Goal: Task Accomplishment & Management: Use online tool/utility

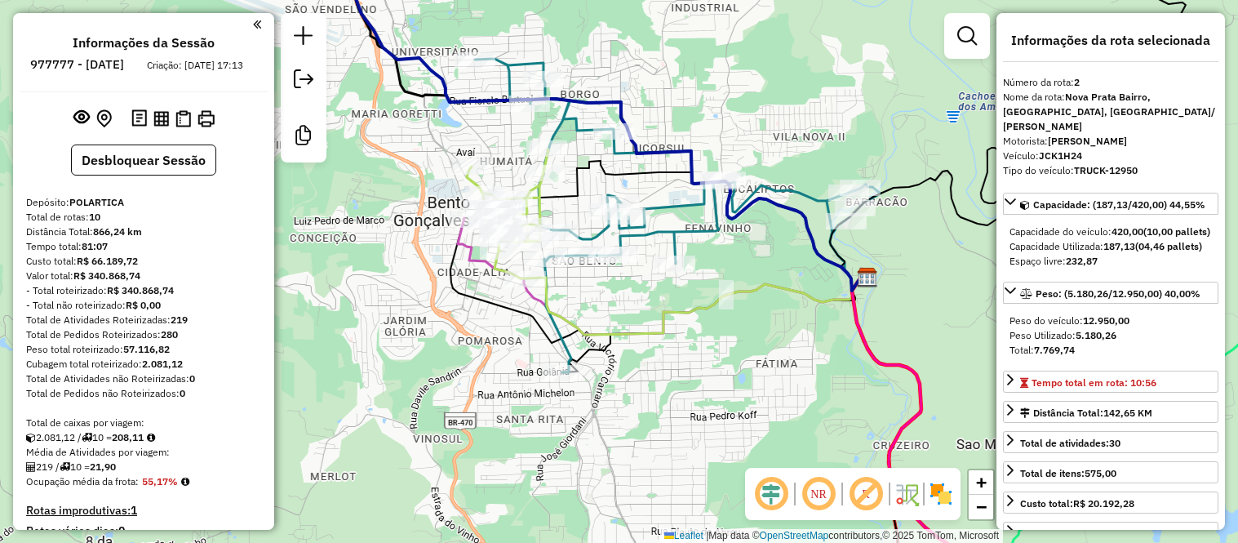
select select "*********"
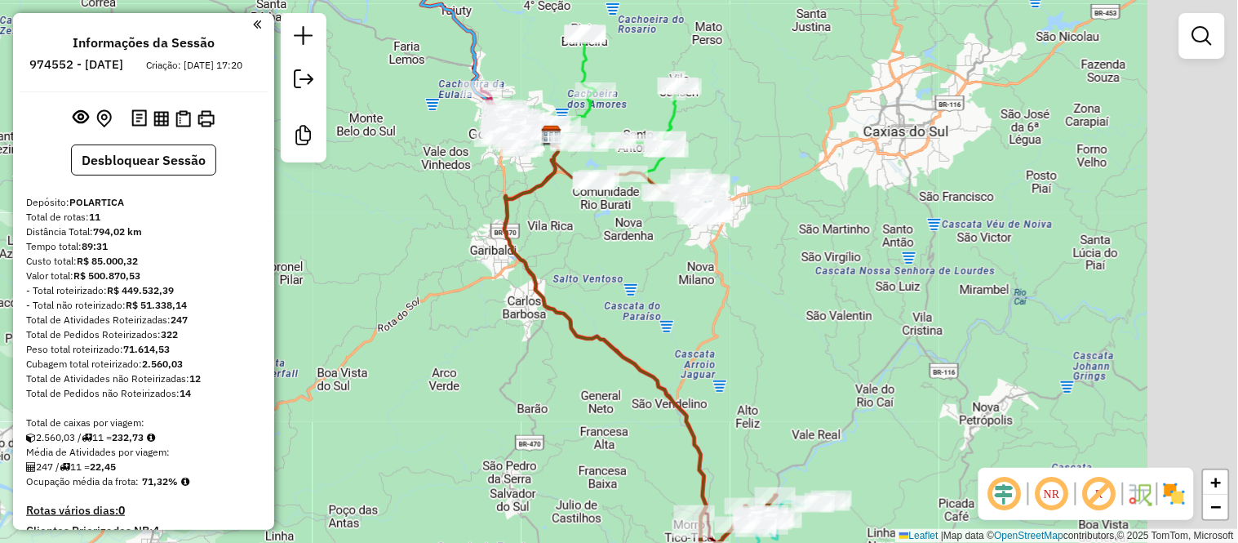
drag, startPoint x: 966, startPoint y: 167, endPoint x: 785, endPoint y: 104, distance: 191.8
click at [785, 104] on div "Janela de atendimento Grade de atendimento Capacidade Transportadoras Veículos …" at bounding box center [619, 271] width 1238 height 543
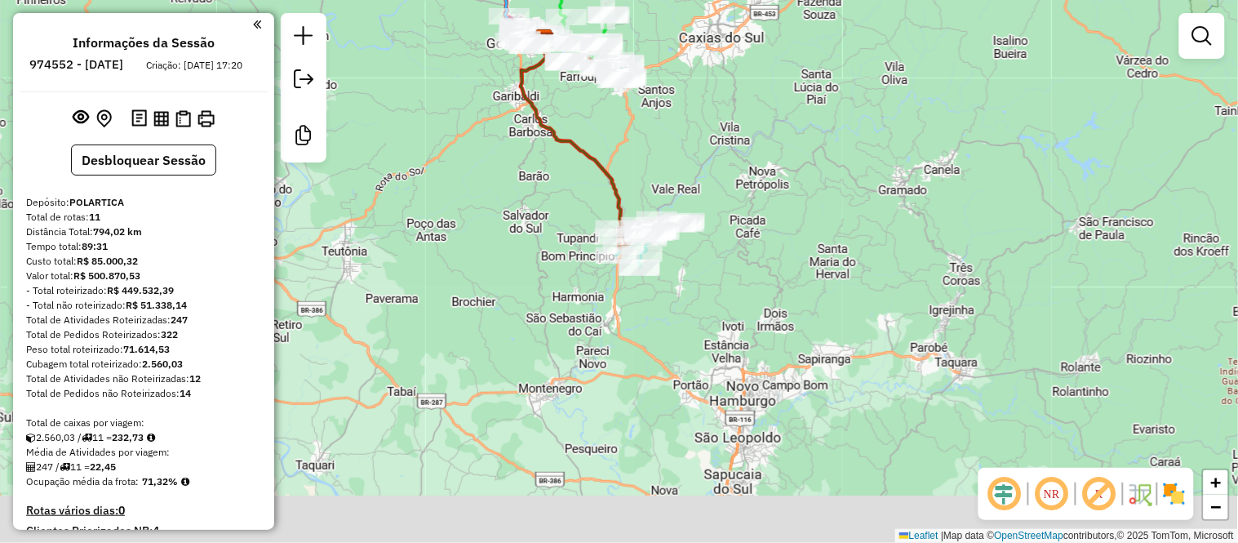
drag, startPoint x: 858, startPoint y: 338, endPoint x: 751, endPoint y: 225, distance: 155.3
click at [751, 225] on div "Janela de atendimento Grade de atendimento Capacidade Transportadoras Veículos …" at bounding box center [619, 271] width 1238 height 543
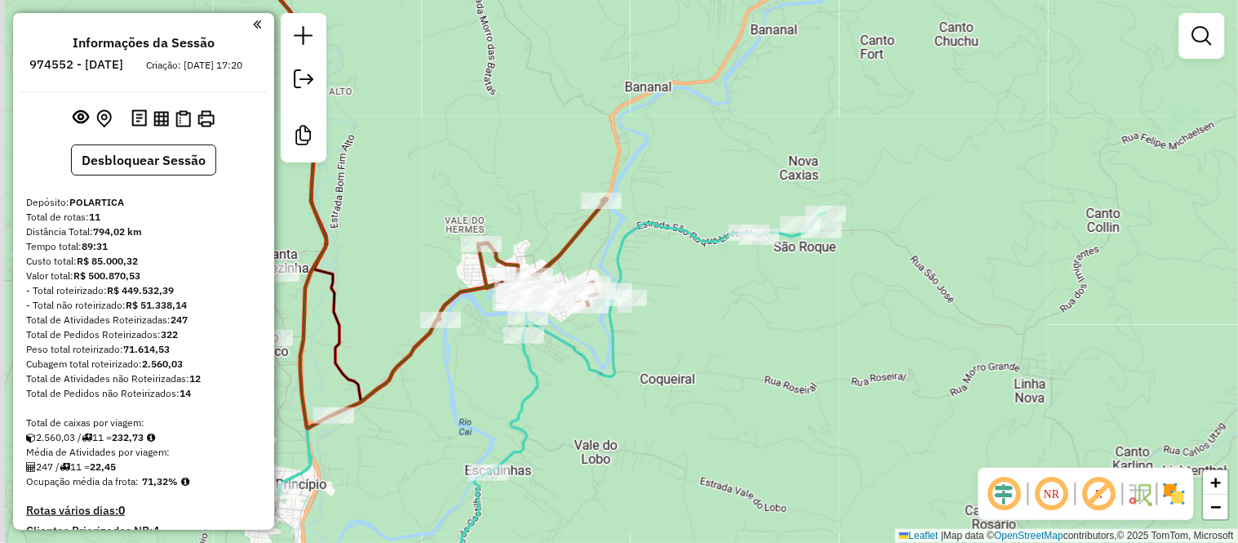
drag, startPoint x: 521, startPoint y: 133, endPoint x: 615, endPoint y: 207, distance: 119.2
click at [615, 207] on div "Janela de atendimento Grade de atendimento Capacidade Transportadoras Veículos …" at bounding box center [619, 271] width 1238 height 543
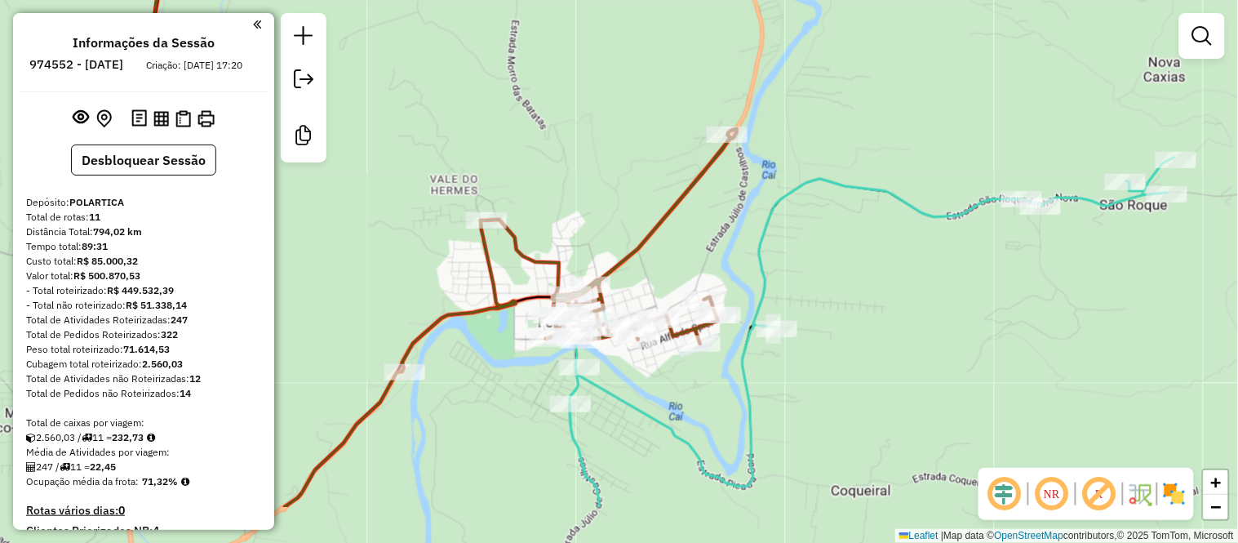
drag, startPoint x: 618, startPoint y: 296, endPoint x: 599, endPoint y: 206, distance: 92.5
click at [599, 206] on div "Janela de atendimento Grade de atendimento Capacidade Transportadoras Veículos …" at bounding box center [619, 271] width 1238 height 543
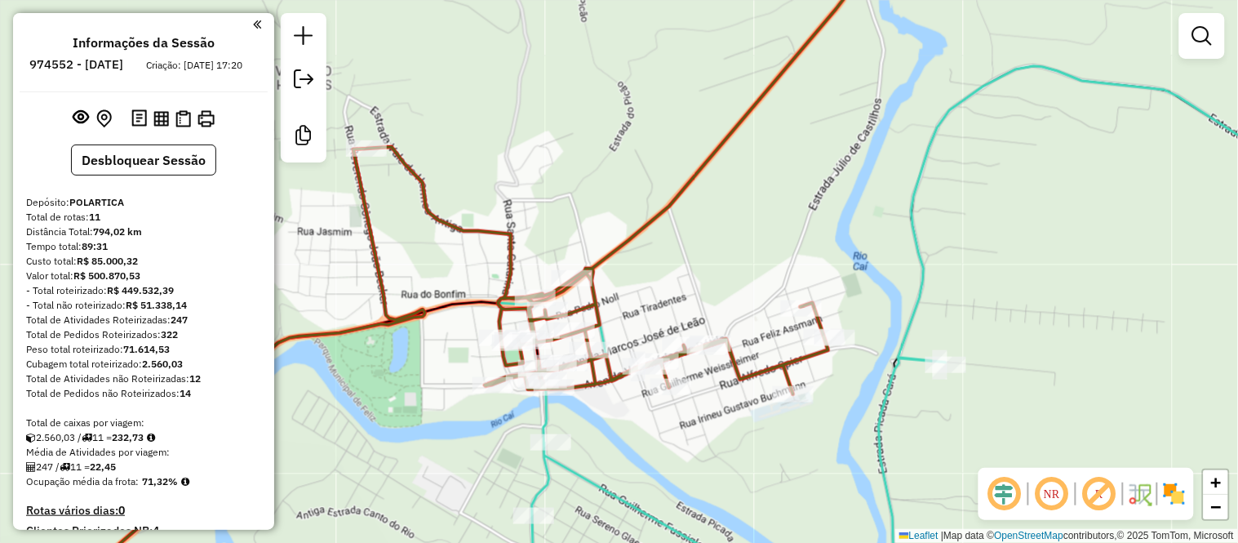
drag, startPoint x: 592, startPoint y: 202, endPoint x: 585, endPoint y: 167, distance: 36.7
click at [585, 167] on div "Janela de atendimento Grade de atendimento Capacidade Transportadoras Veículos …" at bounding box center [619, 271] width 1238 height 543
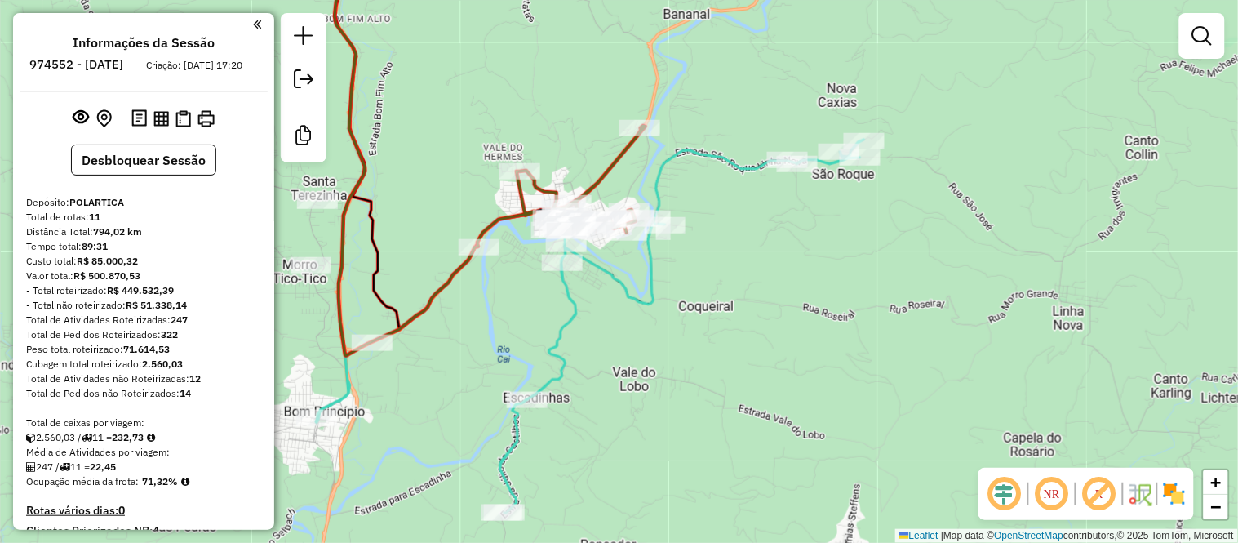
drag, startPoint x: 586, startPoint y: 180, endPoint x: 548, endPoint y: 107, distance: 82.9
click at [548, 107] on div "Janela de atendimento Grade de atendimento Capacidade Transportadoras Veículos …" at bounding box center [619, 271] width 1238 height 543
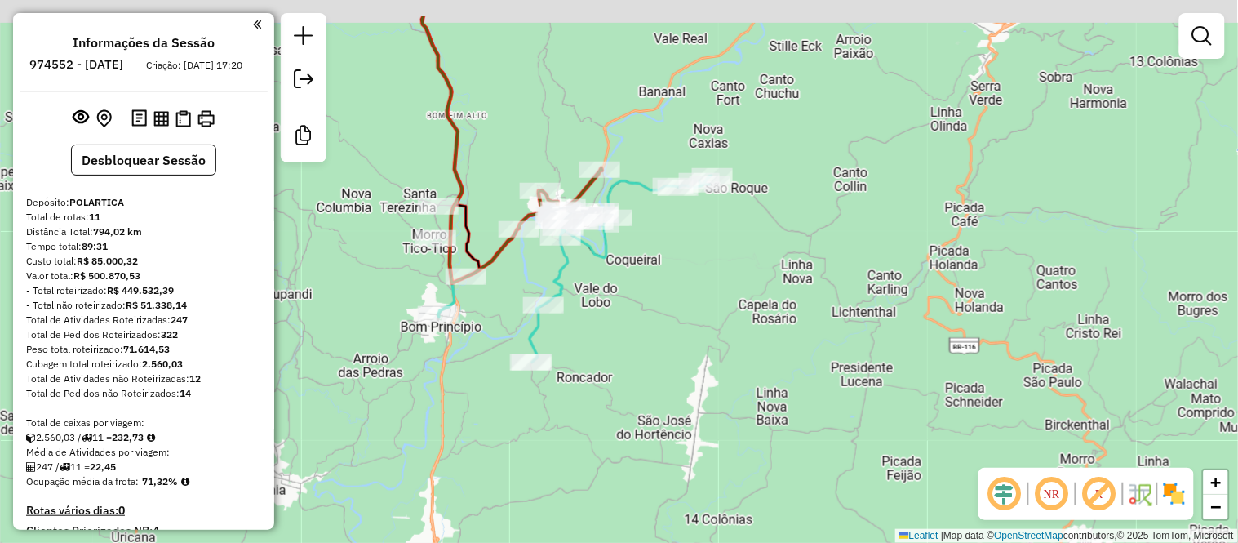
drag, startPoint x: 534, startPoint y: 42, endPoint x: 687, endPoint y: 373, distance: 364.9
click at [691, 385] on div "Janela de atendimento Grade de atendimento Capacidade Transportadoras Veículos …" at bounding box center [619, 271] width 1238 height 543
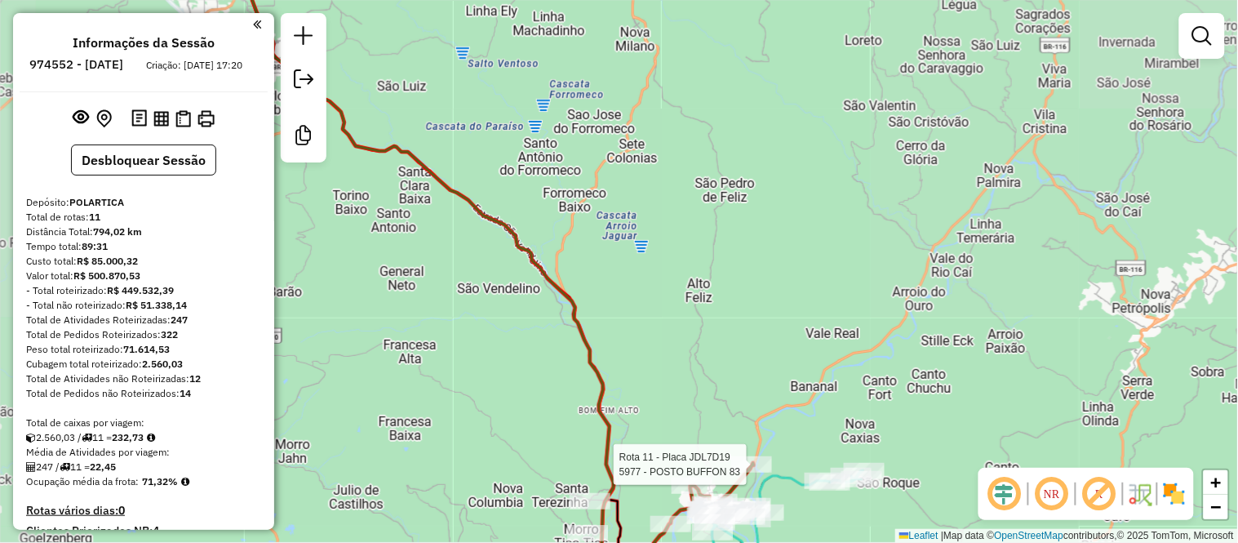
click at [752, 401] on div "Rota 11 - Placa JDL7D19 5977 - POSTO BUFFON 83 Janela de atendimento Grade de a…" at bounding box center [619, 271] width 1238 height 543
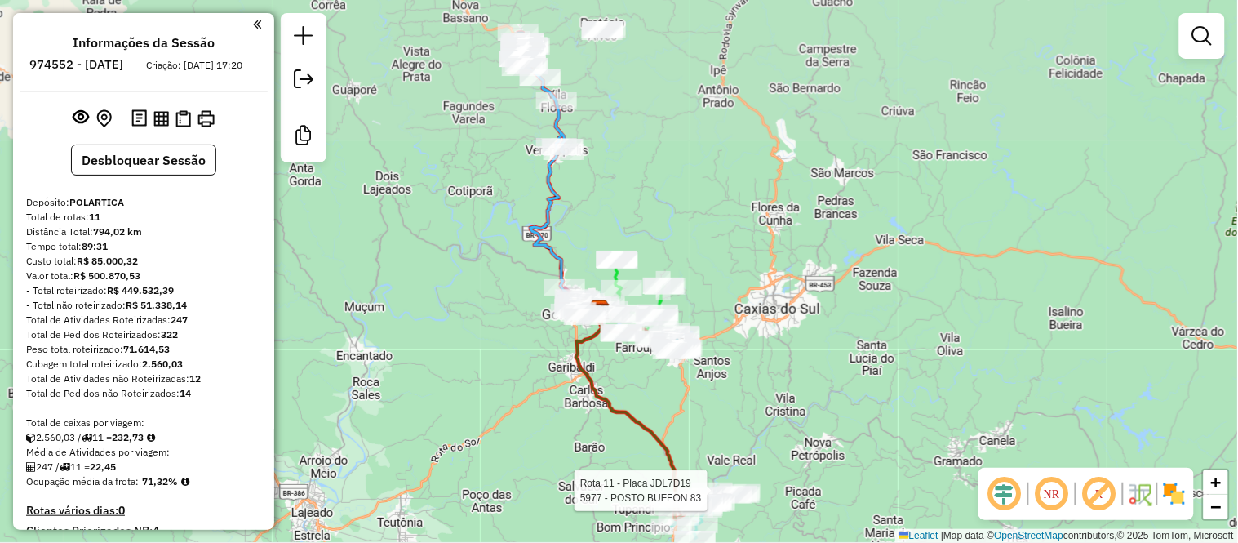
drag, startPoint x: 635, startPoint y: 103, endPoint x: 671, endPoint y: 461, distance: 360.2
click at [671, 461] on div "Rota 11 - Placa JDL7D19 5977 - POSTO BUFFON 83 Janela de atendimento Grade de a…" at bounding box center [619, 271] width 1238 height 543
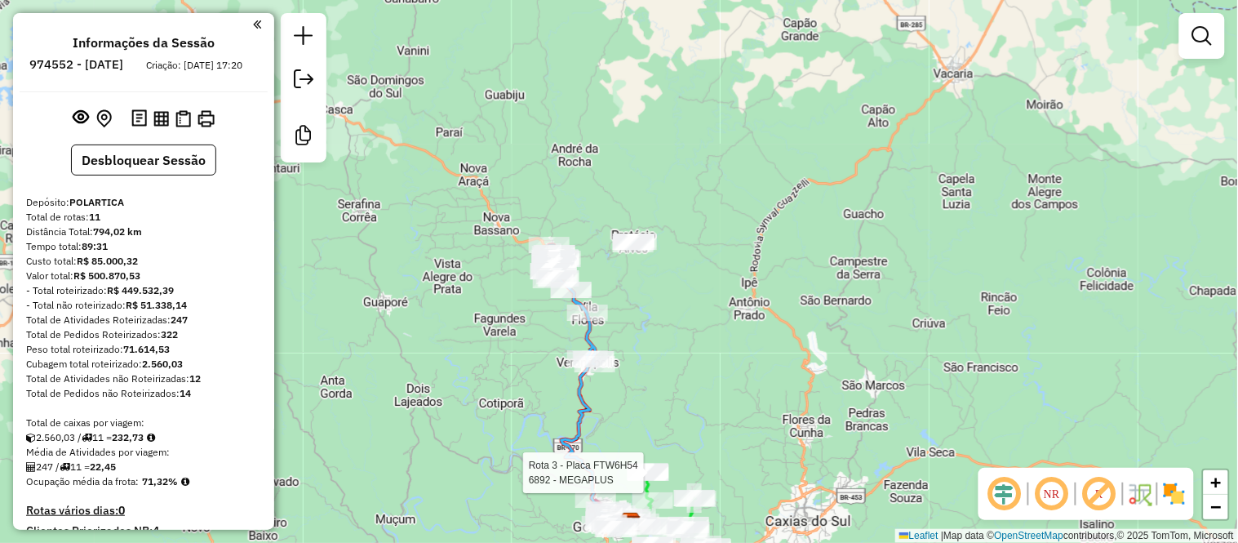
drag, startPoint x: 596, startPoint y: 287, endPoint x: 585, endPoint y: 225, distance: 63.8
click at [585, 225] on div "Rota 11 - Placa JDL7D19 5977 - POSTO BUFFON 83 Rota 3 - Placa FTW6H54 6892 - ME…" at bounding box center [619, 271] width 1238 height 543
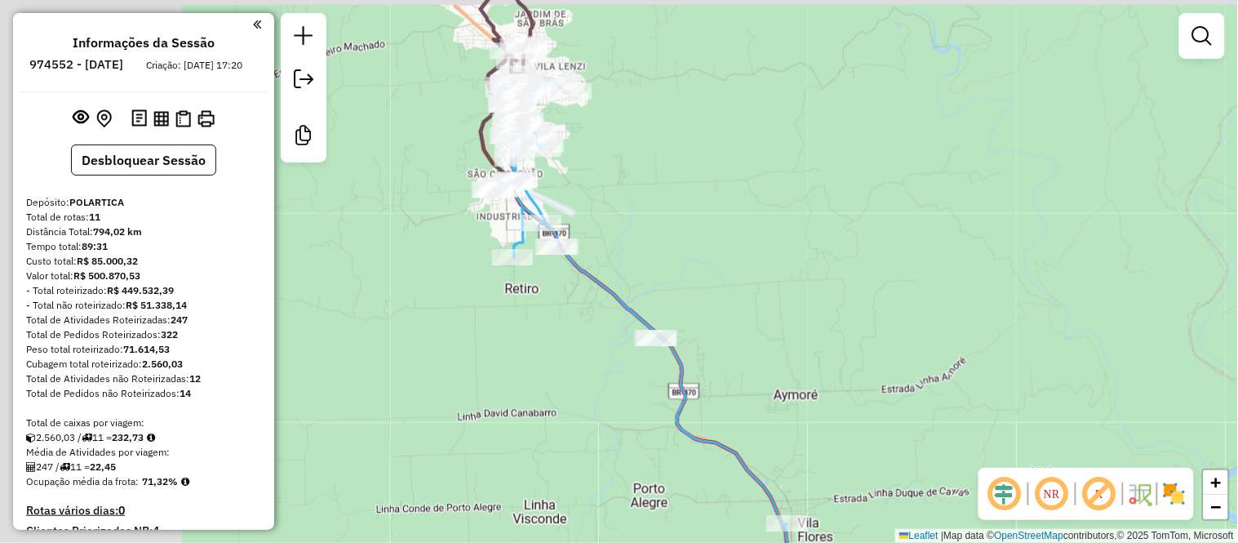
drag, startPoint x: 507, startPoint y: 161, endPoint x: 706, endPoint y: 196, distance: 202.3
click at [706, 196] on div "Rota 11 - Placa JDL7D19 5977 - POSTO BUFFON 83 Rota 3 - Placa FTW6H54 6892 - ME…" at bounding box center [619, 271] width 1238 height 543
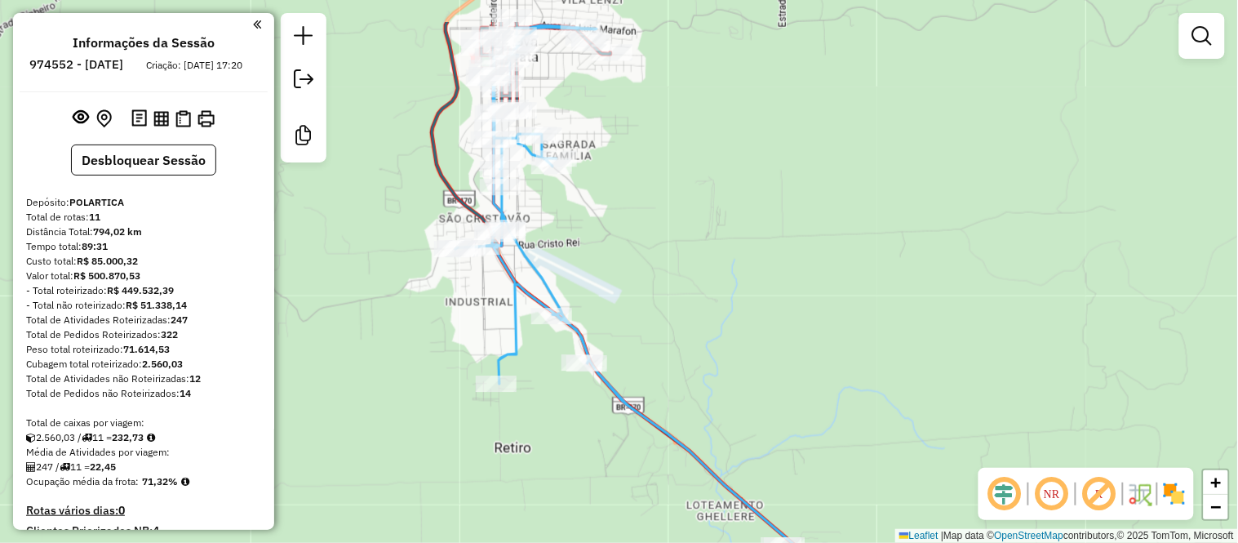
drag, startPoint x: 625, startPoint y: 229, endPoint x: 687, endPoint y: 265, distance: 72.0
click at [686, 264] on div "Rota 11 - Placa JDL7D19 5977 - POSTO BUFFON 83 Rota 3 - Placa FTW6H54 6892 - ME…" at bounding box center [619, 271] width 1238 height 543
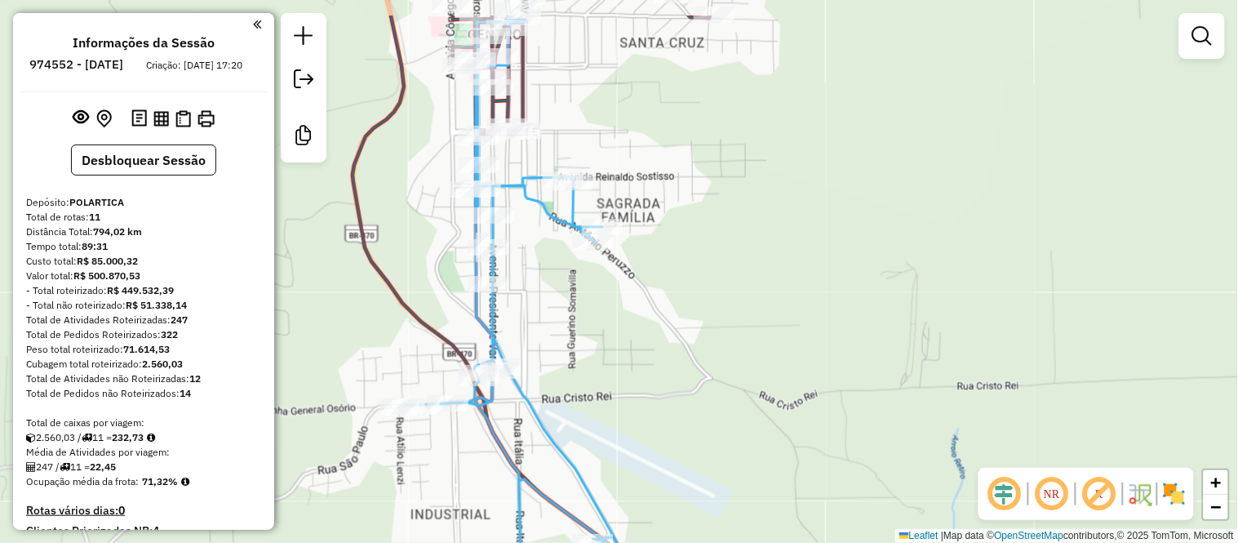
drag, startPoint x: 615, startPoint y: 230, endPoint x: 642, endPoint y: 300, distance: 75.5
click at [642, 300] on div "Rota 11 - Placa JDL7D19 5977 - POSTO BUFFON 83 Rota 3 - Placa FTW6H54 6892 - ME…" at bounding box center [619, 271] width 1238 height 543
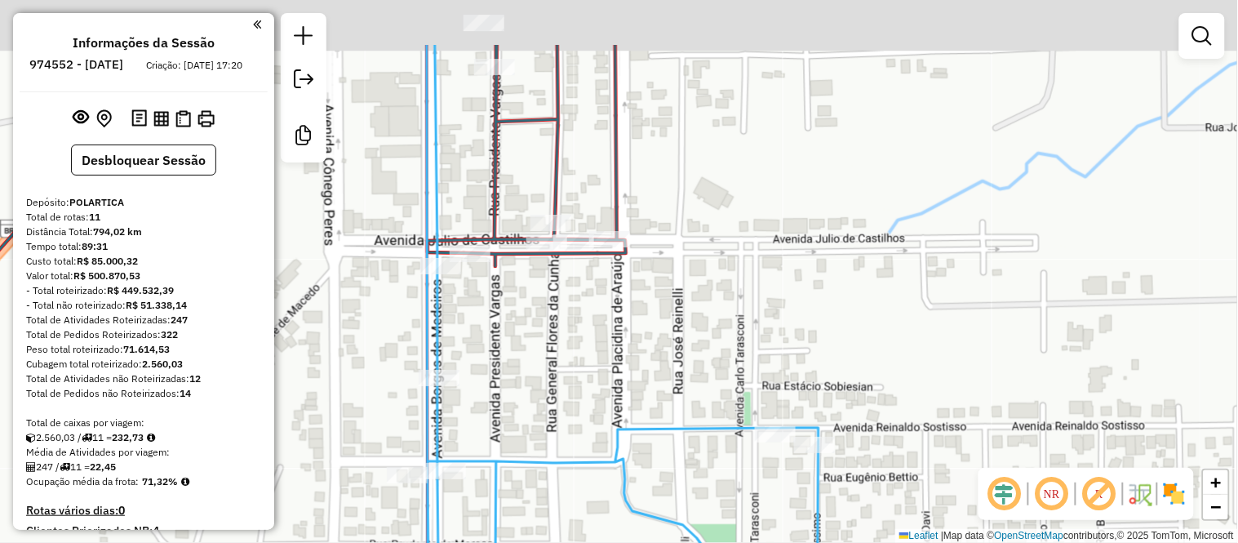
drag, startPoint x: 646, startPoint y: 109, endPoint x: 712, endPoint y: 218, distance: 127.1
click at [712, 218] on div "Rota 11 - Placa JDL7D19 5977 - POSTO BUFFON 83 Rota 3 - Placa FTW6H54 6892 - ME…" at bounding box center [619, 271] width 1238 height 543
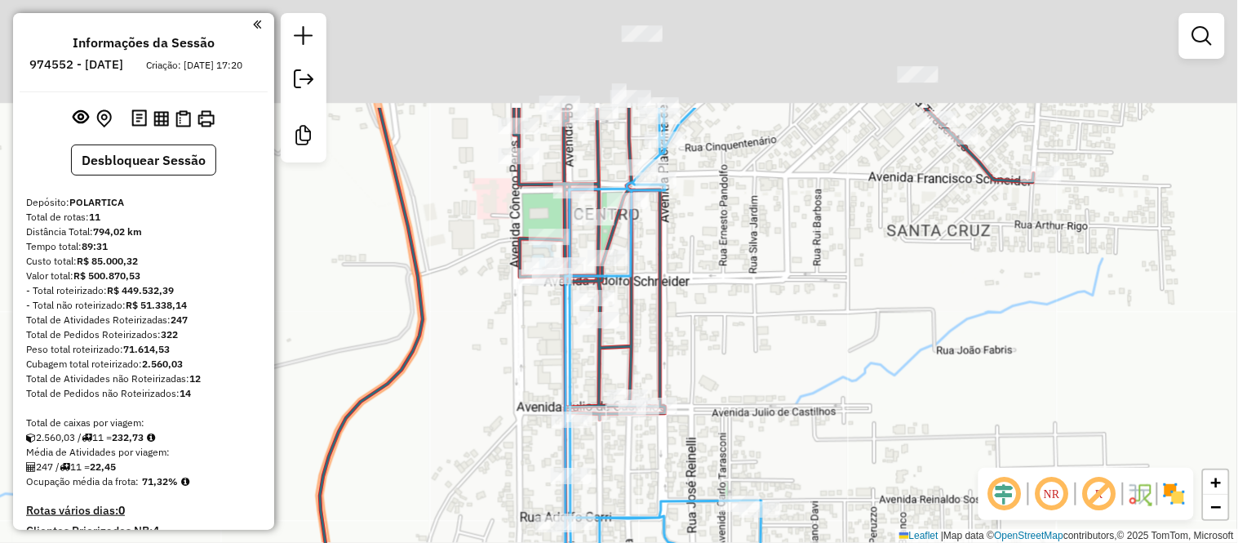
drag, startPoint x: 743, startPoint y: 113, endPoint x: 748, endPoint y: 283, distance: 170.7
click at [748, 283] on div "Rota 11 - Placa JDL7D19 5977 - POSTO BUFFON 83 Rota 3 - Placa FTW6H54 6892 - ME…" at bounding box center [619, 271] width 1238 height 543
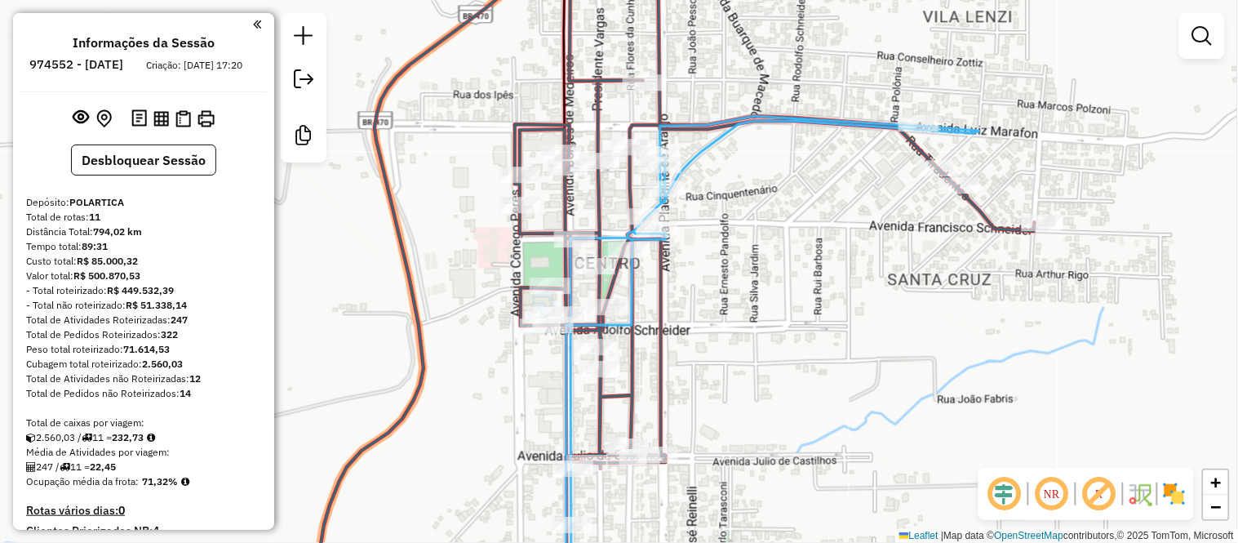
drag, startPoint x: 752, startPoint y: 255, endPoint x: 752, endPoint y: 296, distance: 40.8
click at [752, 296] on div "Rota 11 - Placa JDL7D19 5977 - POSTO BUFFON 83 Rota 3 - Placa FTW6H54 6892 - ME…" at bounding box center [619, 271] width 1238 height 543
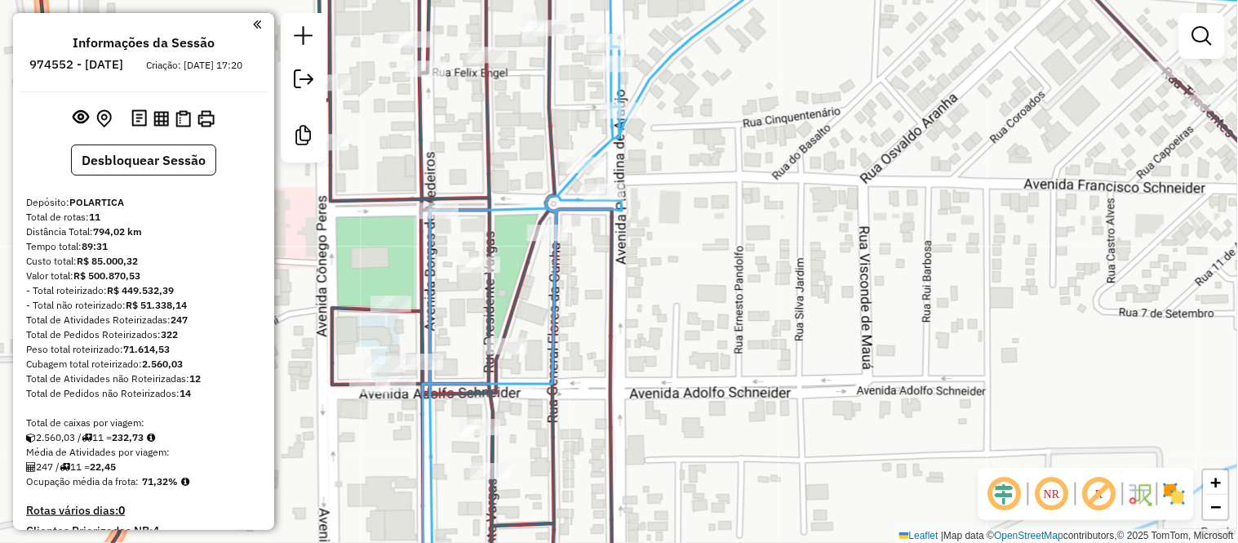
drag, startPoint x: 736, startPoint y: 262, endPoint x: 740, endPoint y: 291, distance: 28.8
click at [740, 291] on div "Rota 11 - Placa JDL7D19 5977 - POSTO BUFFON 83 Rota 3 - Placa FTW6H54 6892 - ME…" at bounding box center [619, 271] width 1238 height 543
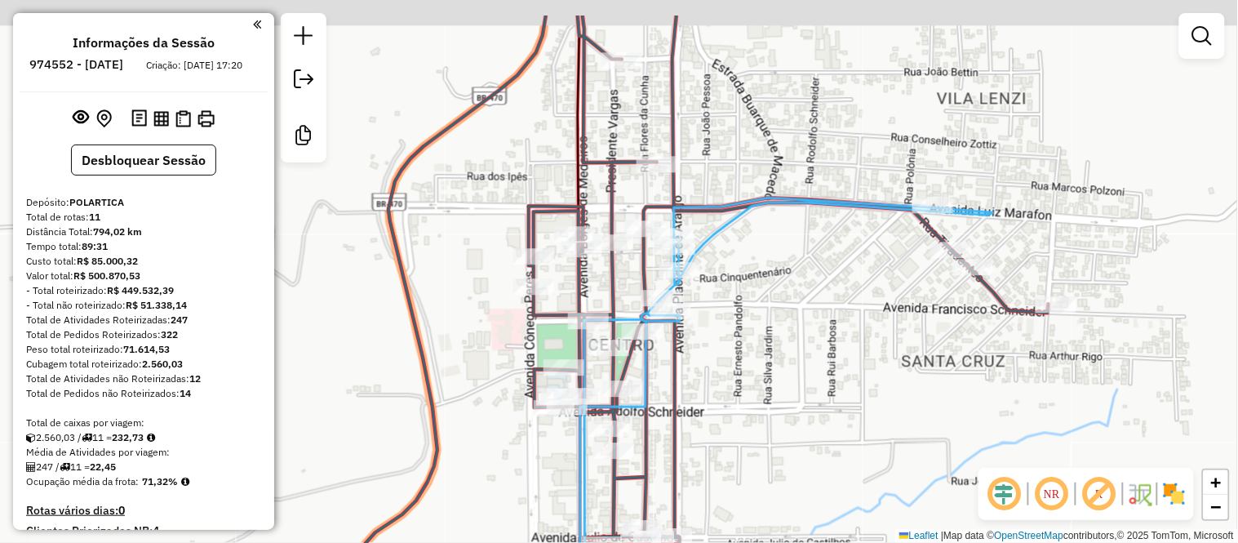
drag, startPoint x: 730, startPoint y: 240, endPoint x: 736, endPoint y: 313, distance: 72.9
click at [736, 313] on div "Rota 11 - Placa JDL7D19 5977 - POSTO BUFFON 83 Rota 3 - Placa FTW6H54 6892 - ME…" at bounding box center [619, 271] width 1238 height 543
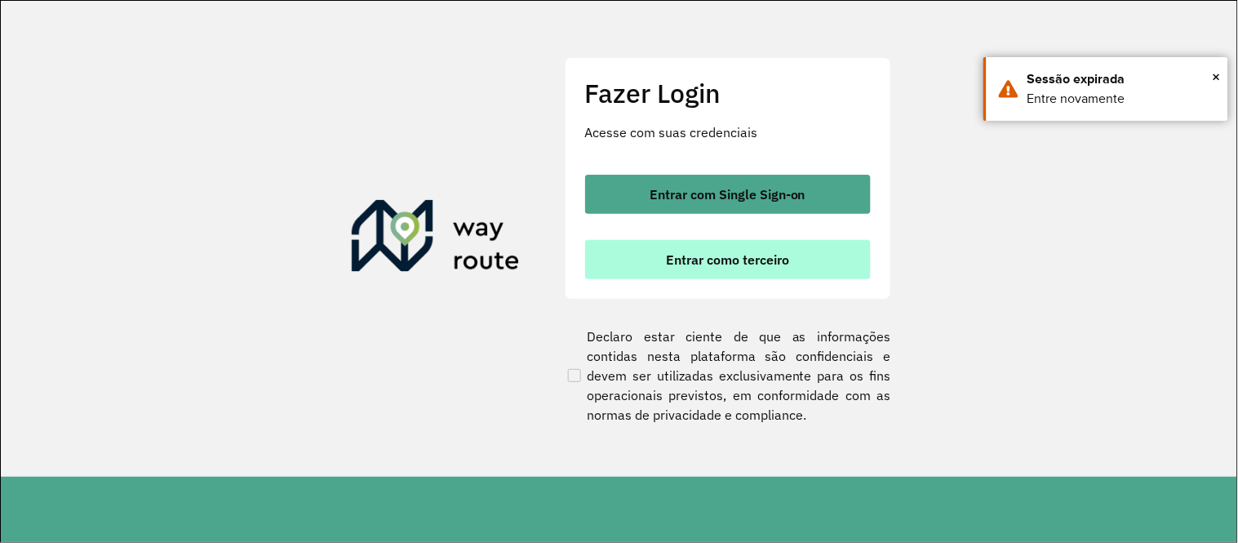
click at [738, 263] on span "Entrar como terceiro" at bounding box center [727, 259] width 123 height 13
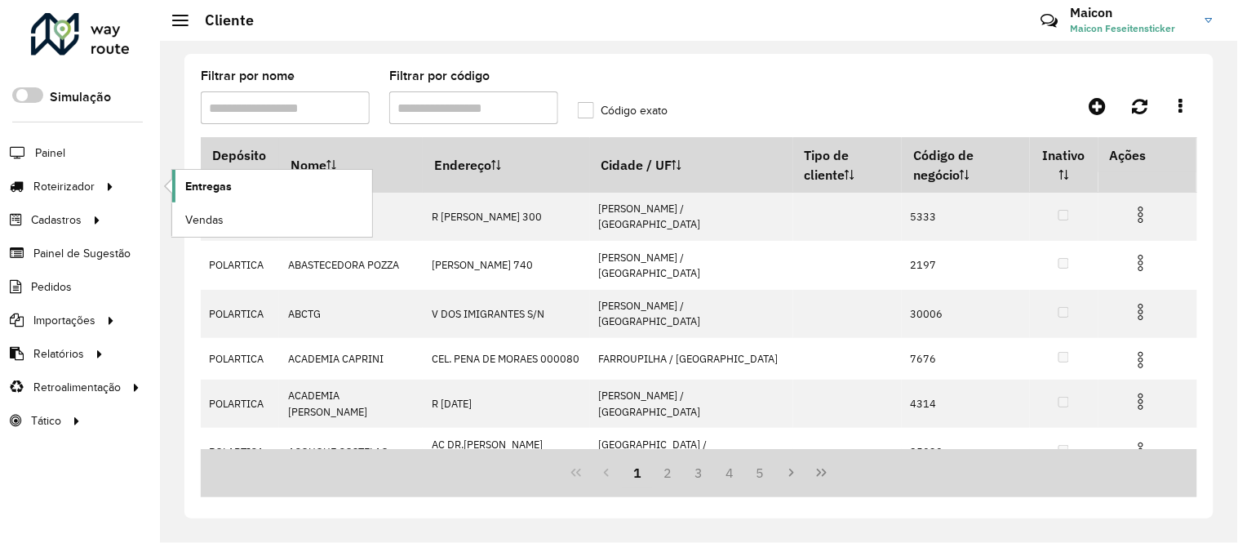
click at [196, 180] on span "Entregas" at bounding box center [208, 186] width 47 height 17
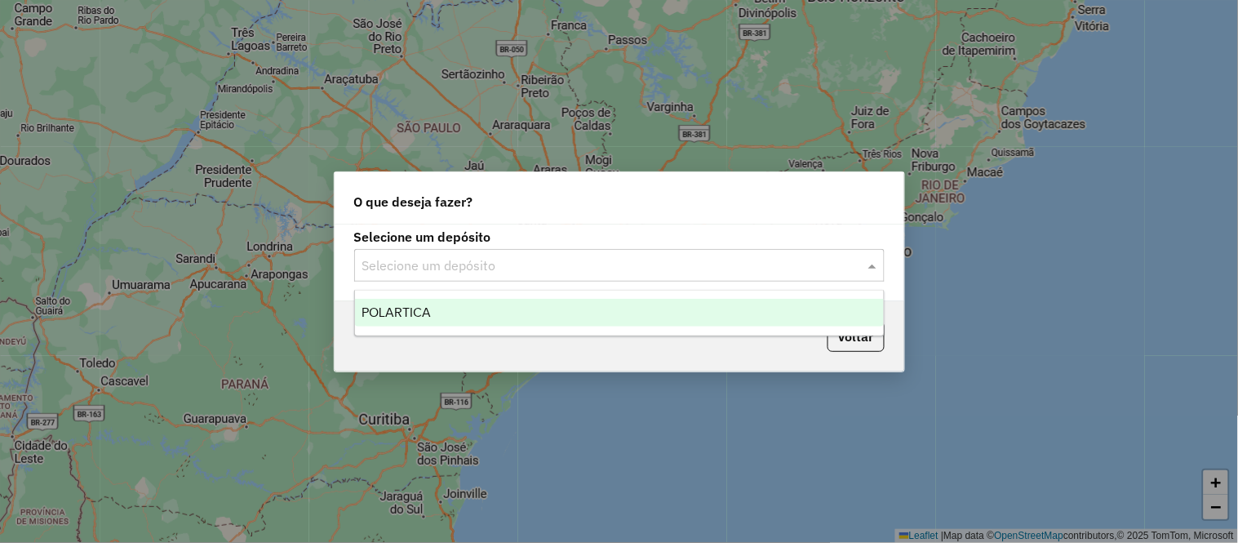
click at [558, 258] on input "text" at bounding box center [603, 266] width 482 height 20
click at [393, 307] on span "POLARTICA" at bounding box center [396, 312] width 69 height 14
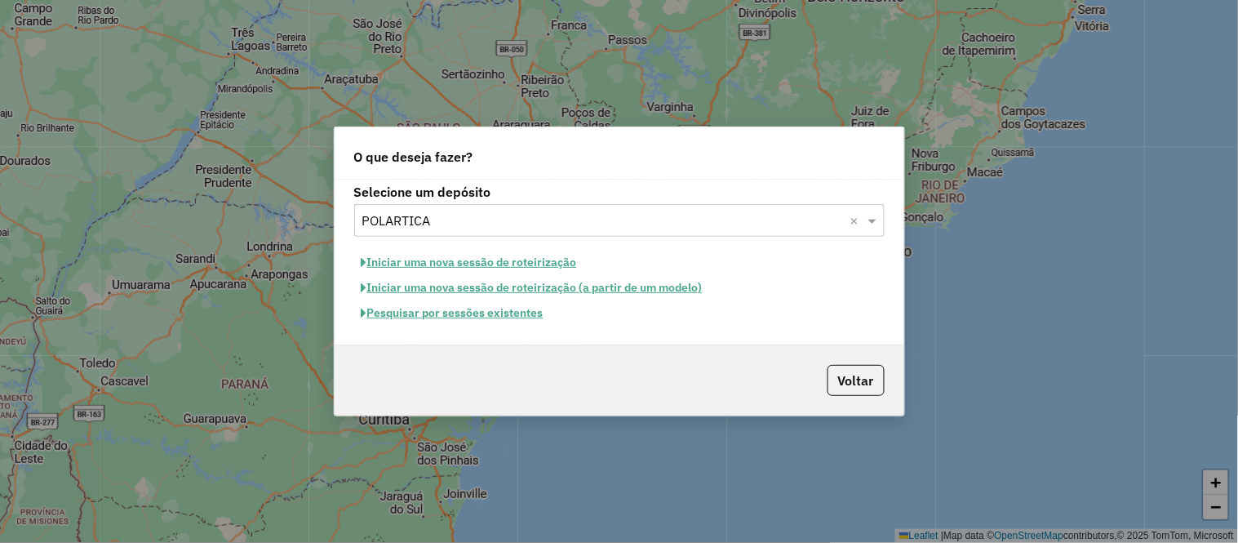
click at [451, 311] on button "Pesquisar por sessões existentes" at bounding box center [452, 312] width 197 height 25
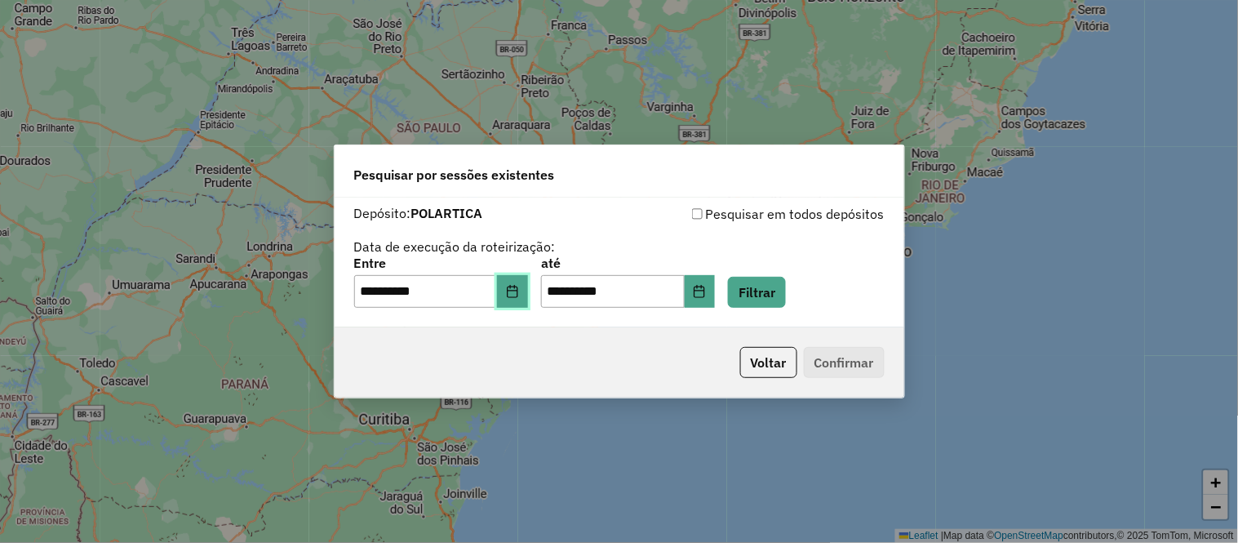
click at [511, 282] on button "Choose Date" at bounding box center [512, 291] width 31 height 33
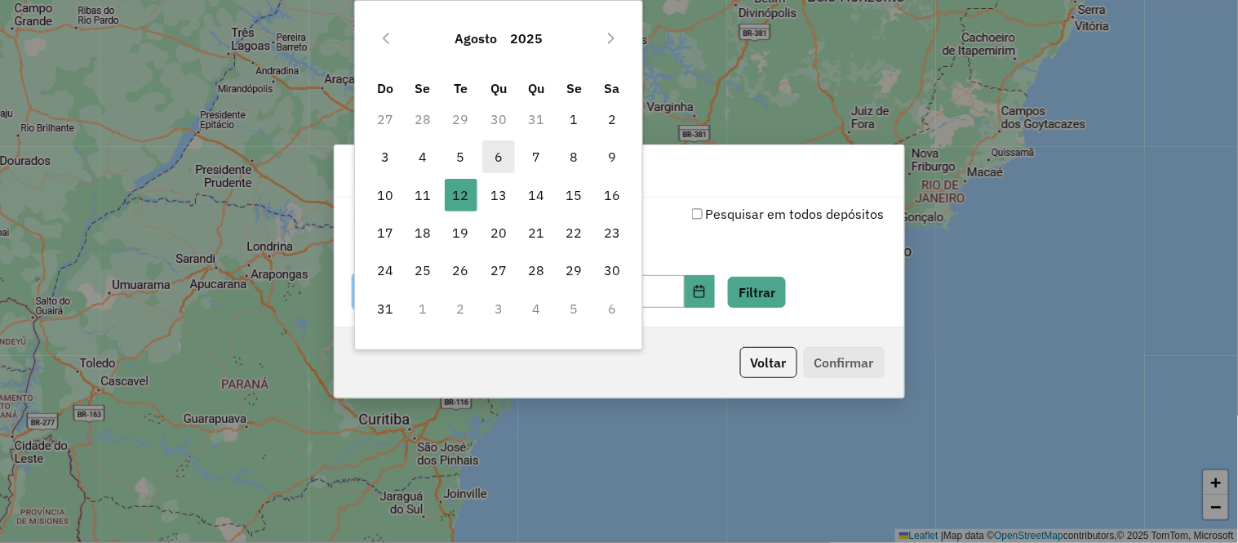
click at [498, 153] on span "6" at bounding box center [498, 156] width 33 height 33
type input "**********"
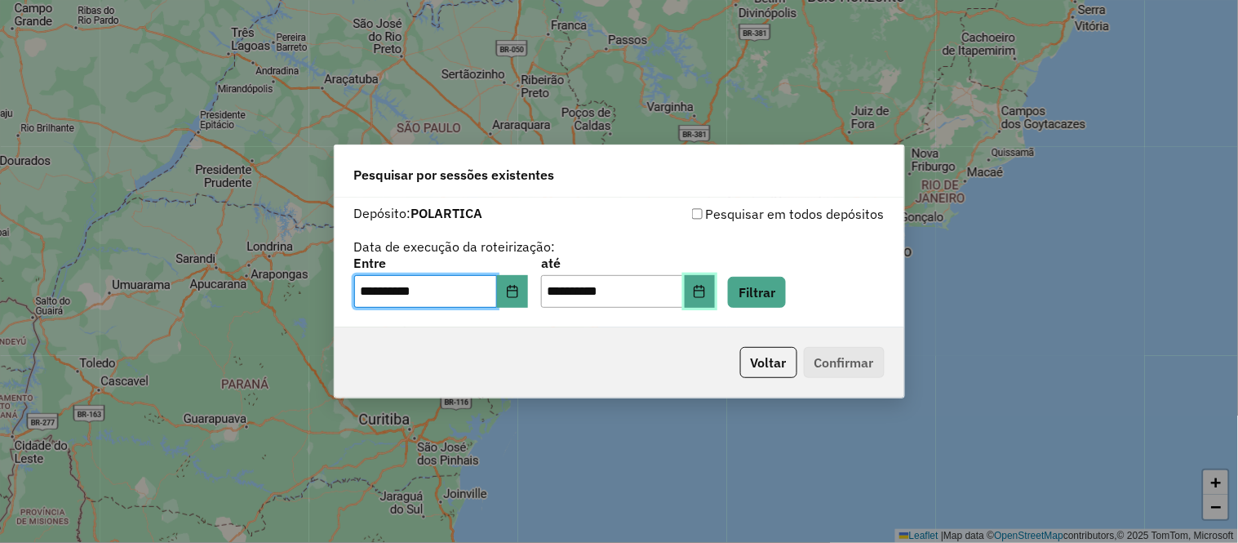
click at [716, 283] on button "Choose Date" at bounding box center [700, 291] width 31 height 33
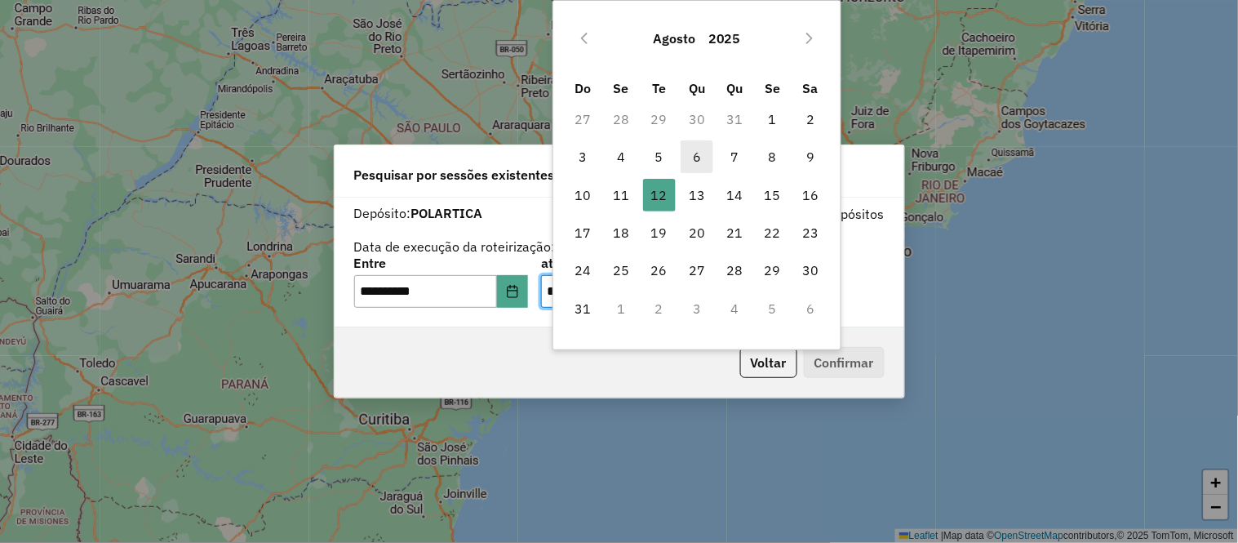
click at [696, 158] on span "6" at bounding box center [697, 156] width 33 height 33
type input "**********"
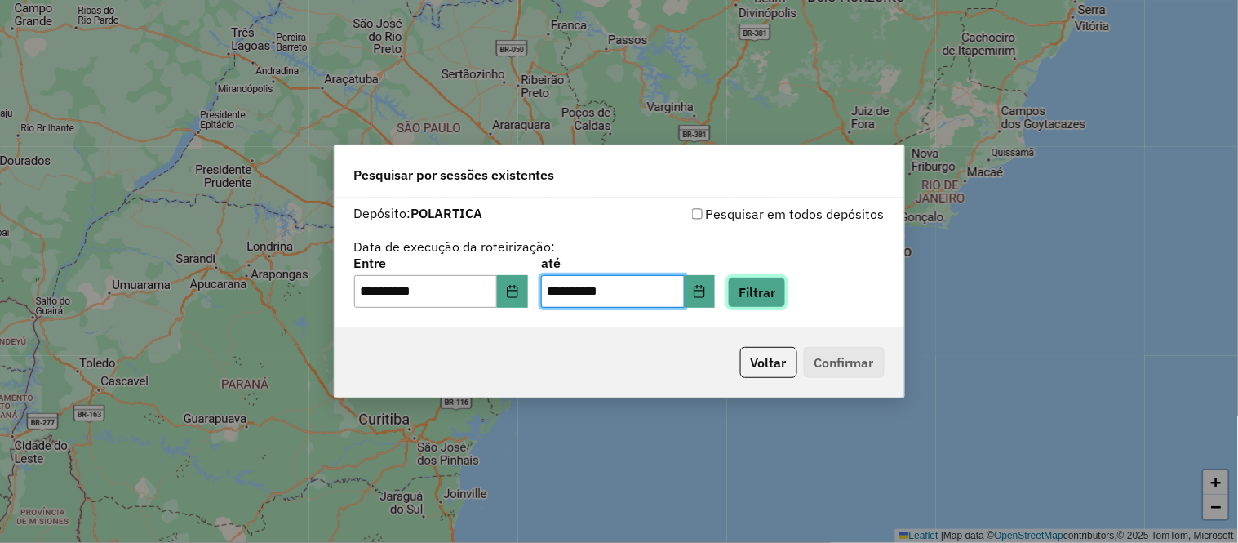
click at [778, 291] on button "Filtrar" at bounding box center [757, 292] width 58 height 31
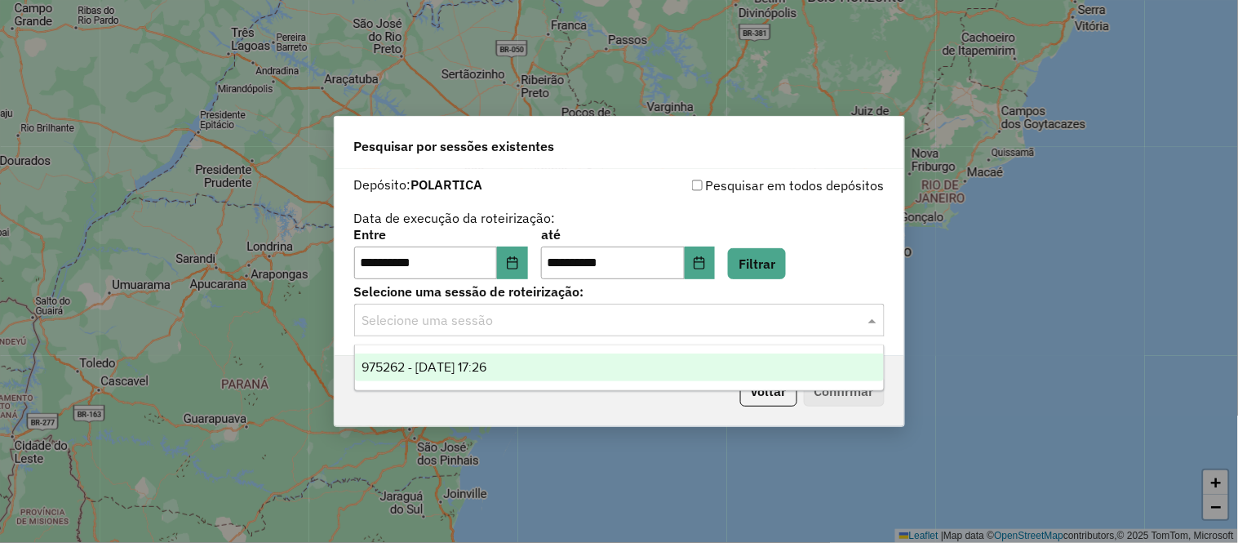
click at [598, 320] on input "text" at bounding box center [603, 321] width 482 height 20
click at [425, 365] on span "975262 - 06/08/2025 17:26" at bounding box center [424, 367] width 125 height 14
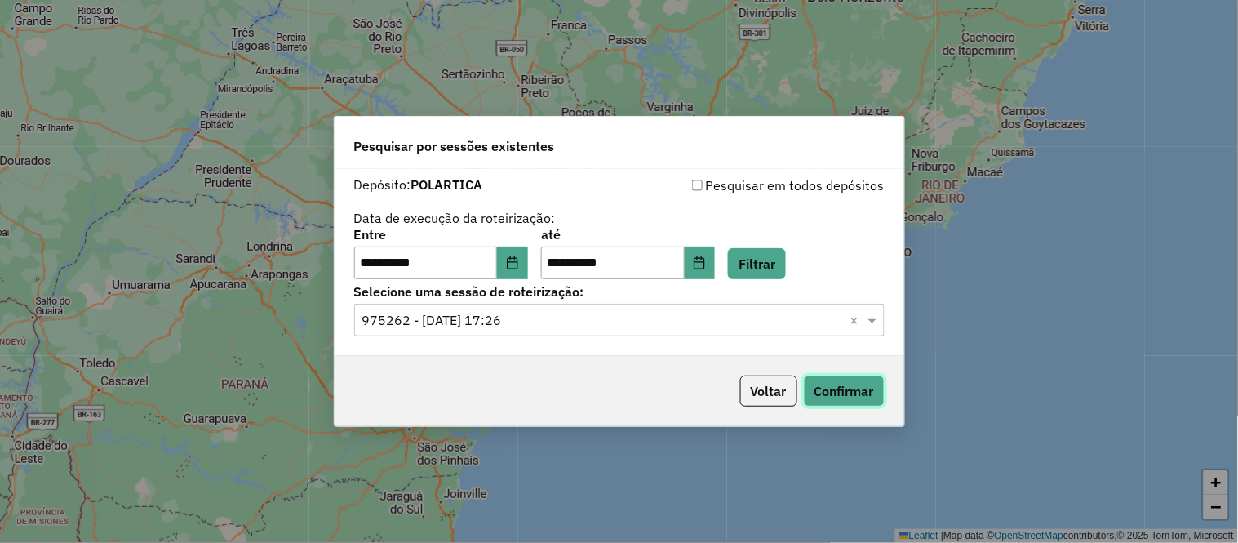
click at [864, 385] on button "Confirmar" at bounding box center [844, 391] width 81 height 31
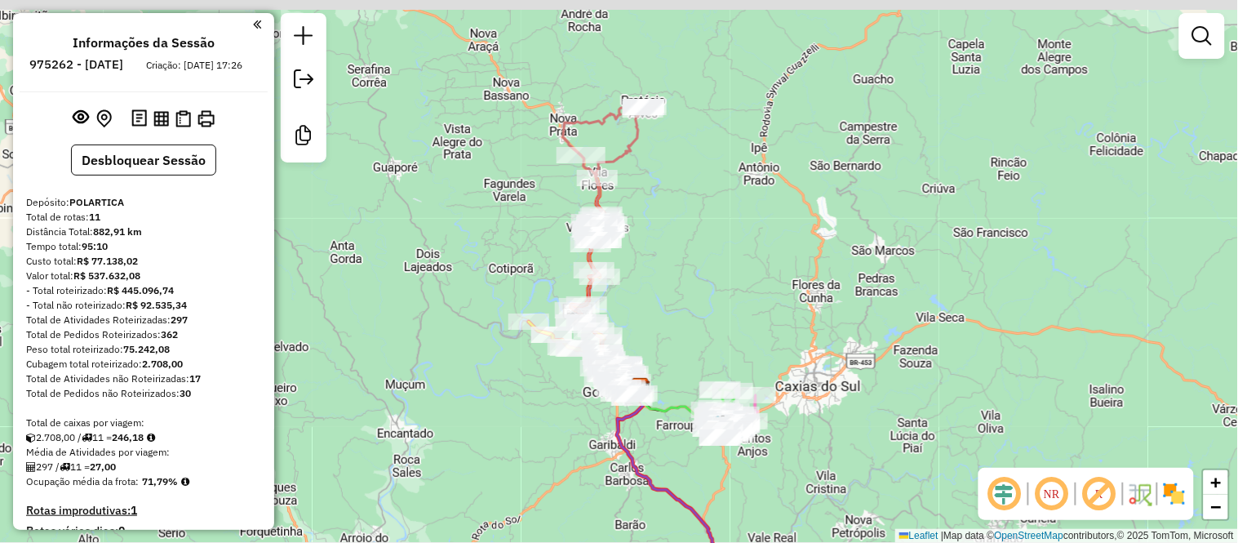
drag, startPoint x: 686, startPoint y: 139, endPoint x: 717, endPoint y: 286, distance: 150.2
click at [717, 286] on div "Janela de atendimento Grade de atendimento Capacidade Transportadoras Veículos …" at bounding box center [619, 271] width 1238 height 543
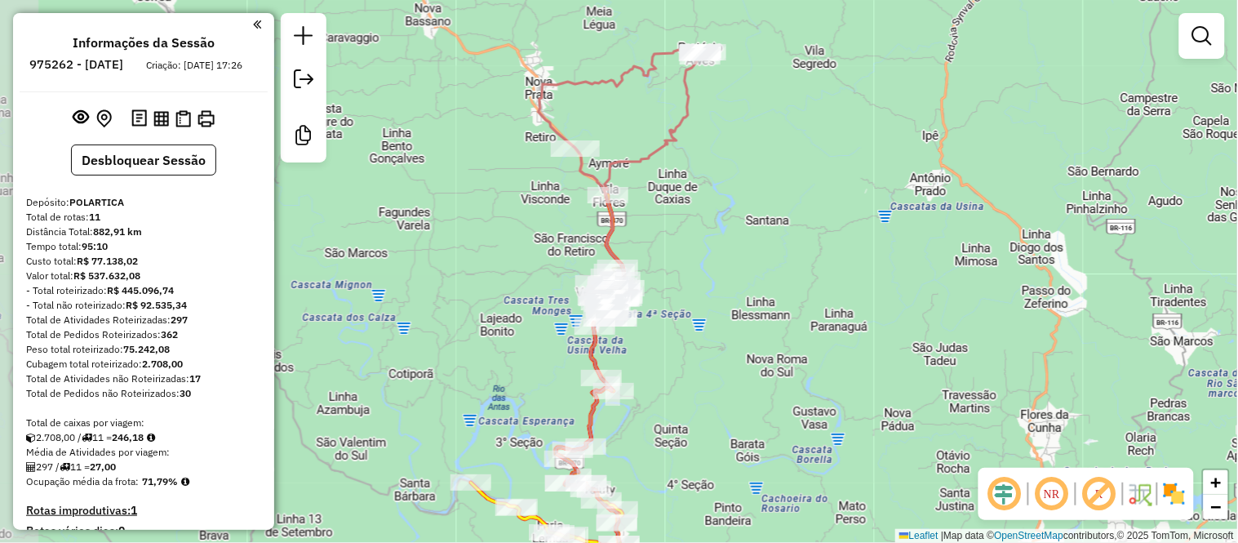
drag, startPoint x: 656, startPoint y: 211, endPoint x: 700, endPoint y: 172, distance: 57.8
click at [700, 172] on div "Janela de atendimento Grade de atendimento Capacidade Transportadoras Veículos …" at bounding box center [619, 271] width 1238 height 543
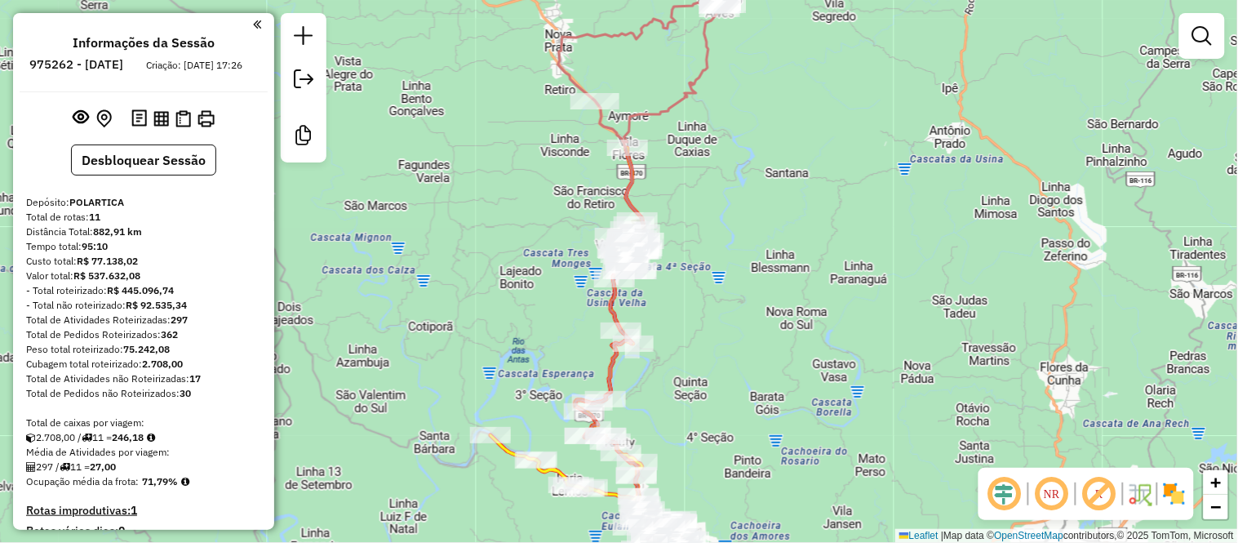
drag, startPoint x: 679, startPoint y: 269, endPoint x: 699, endPoint y: 220, distance: 52.8
click at [699, 220] on div "Janela de atendimento Grade de atendimento Capacidade Transportadoras Veículos …" at bounding box center [619, 271] width 1238 height 543
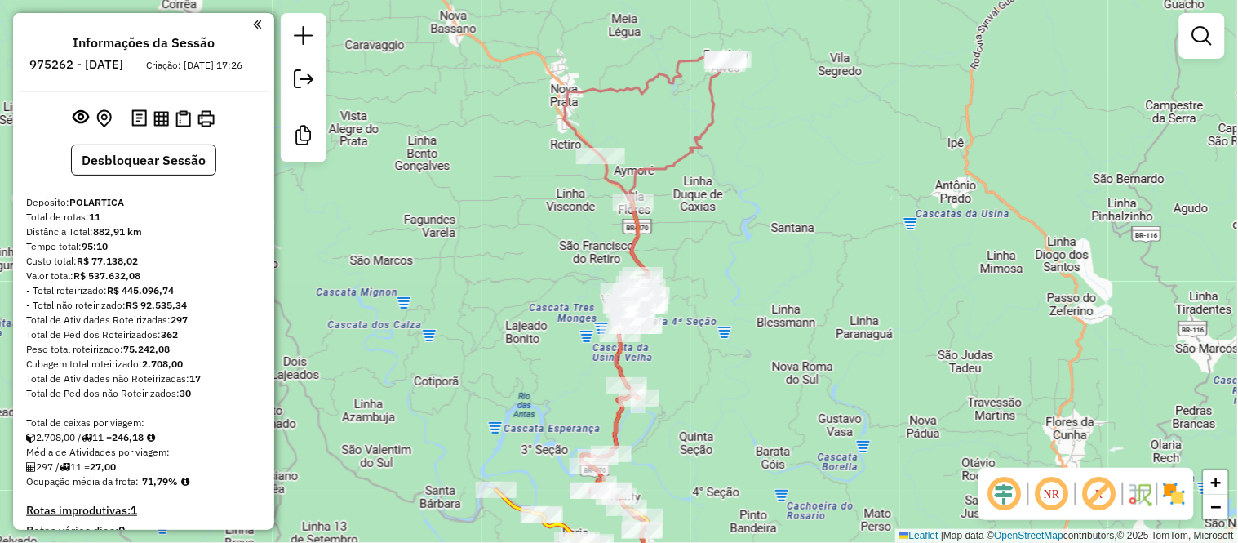
drag, startPoint x: 699, startPoint y: 194, endPoint x: 705, endPoint y: 254, distance: 59.9
click at [705, 254] on div "Janela de atendimento Grade de atendimento Capacidade Transportadoras Veículos …" at bounding box center [619, 271] width 1238 height 543
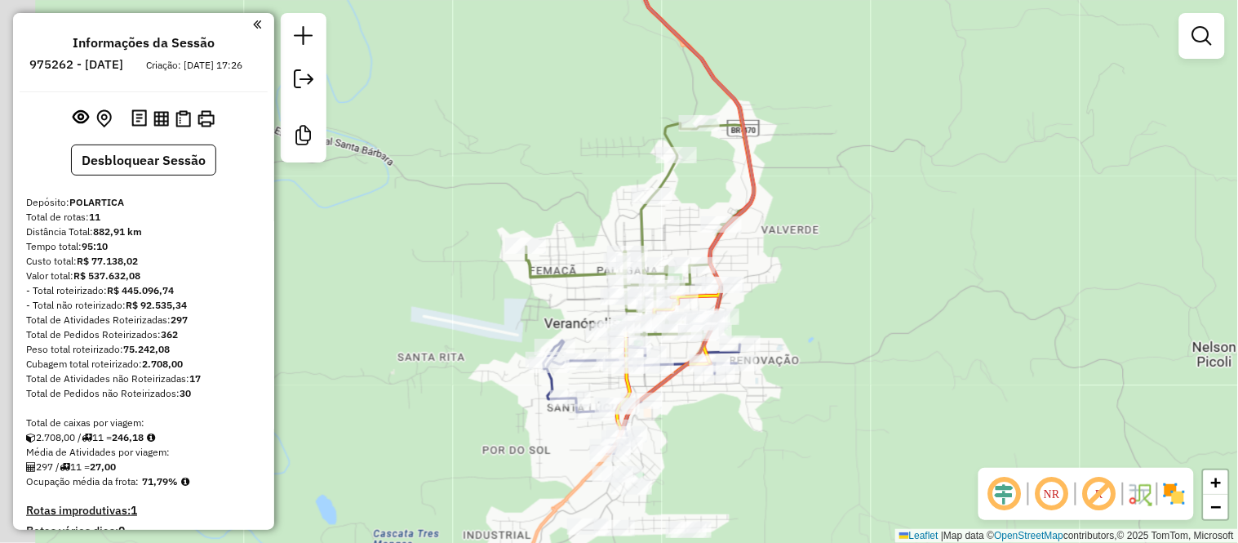
drag, startPoint x: 789, startPoint y: 405, endPoint x: 836, endPoint y: 273, distance: 140.5
click at [836, 273] on div "Janela de atendimento Grade de atendimento Capacidade Transportadoras Veículos …" at bounding box center [619, 271] width 1238 height 543
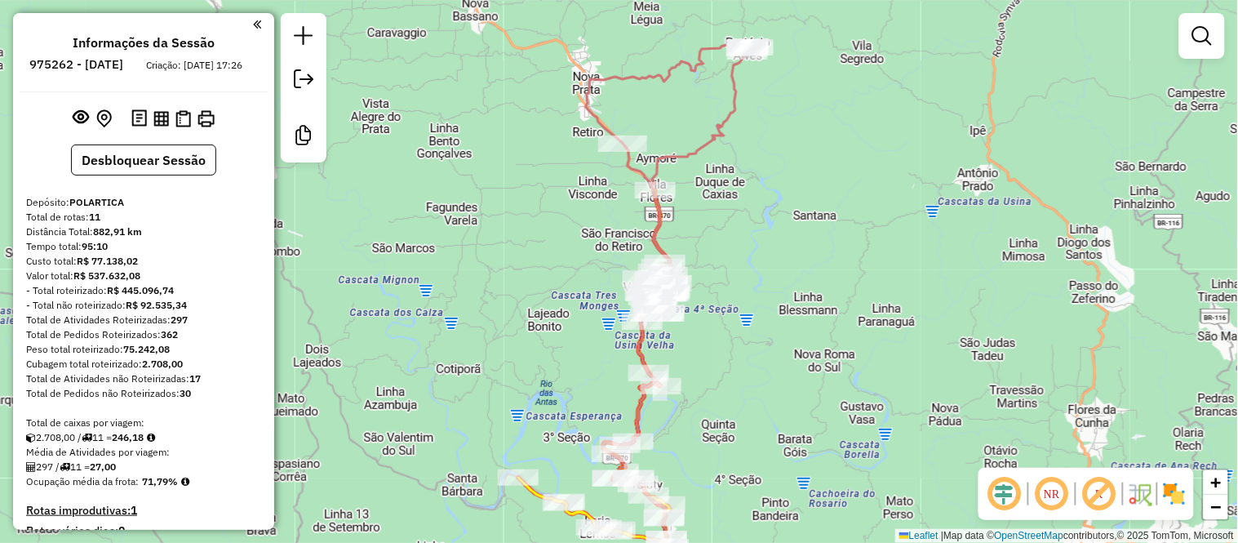
drag, startPoint x: 812, startPoint y: 363, endPoint x: 756, endPoint y: 184, distance: 188.2
click at [757, 185] on div "Janela de atendimento Grade de atendimento Capacidade Transportadoras Veículos …" at bounding box center [619, 271] width 1238 height 543
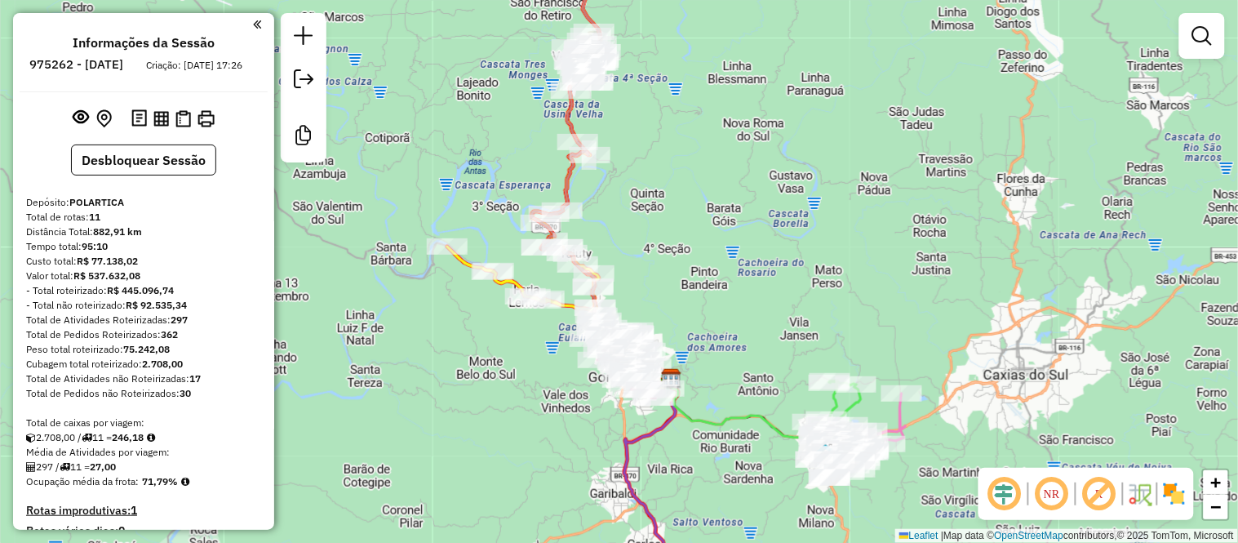
drag, startPoint x: 683, startPoint y: 306, endPoint x: 646, endPoint y: 198, distance: 113.9
click at [647, 200] on div "Janela de atendimento Grade de atendimento Capacidade Transportadoras Veículos …" at bounding box center [619, 271] width 1238 height 543
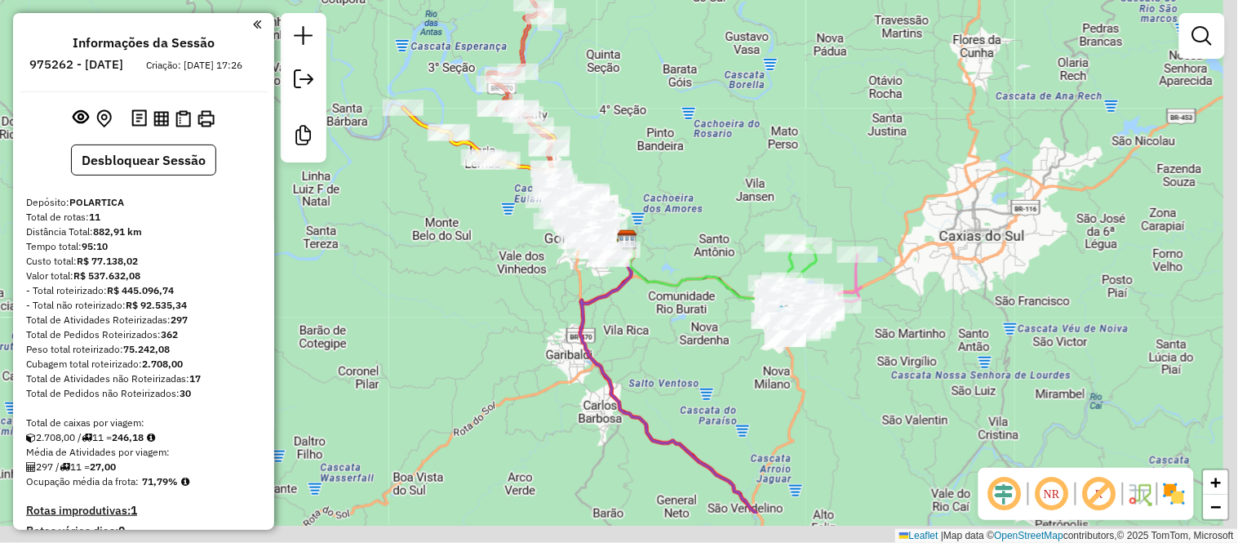
drag, startPoint x: 646, startPoint y: 262, endPoint x: 623, endPoint y: 178, distance: 87.1
click at [623, 178] on div "Janela de atendimento Grade de atendimento Capacidade Transportadoras Veículos …" at bounding box center [619, 271] width 1238 height 543
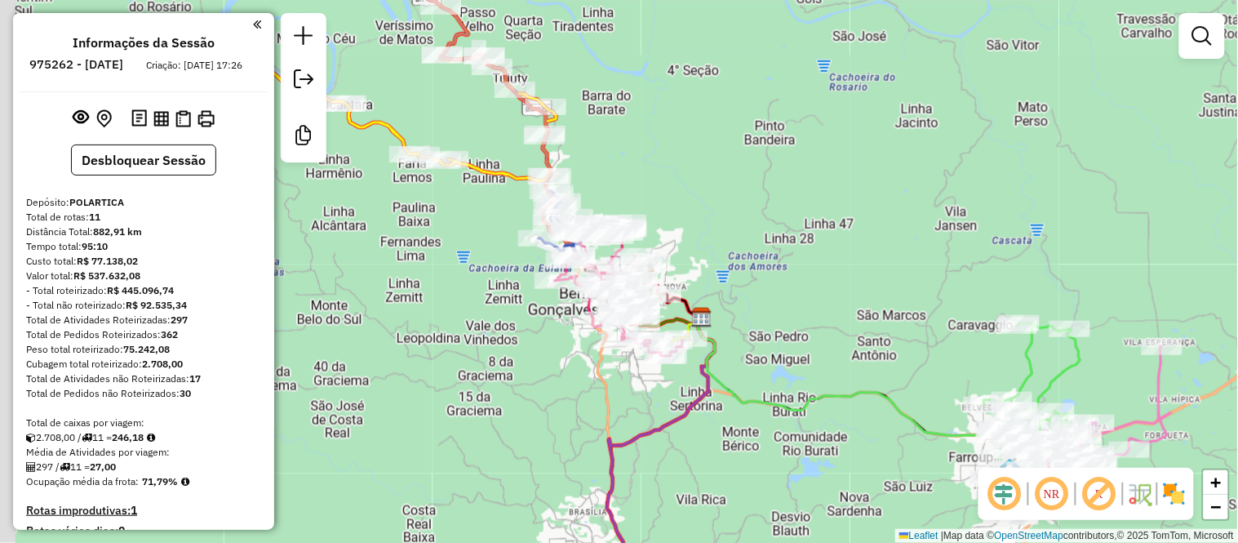
drag, startPoint x: 593, startPoint y: 183, endPoint x: 653, endPoint y: 194, distance: 61.5
click at [653, 194] on div "Janela de atendimento Grade de atendimento Capacidade Transportadoras Veículos …" at bounding box center [619, 271] width 1238 height 543
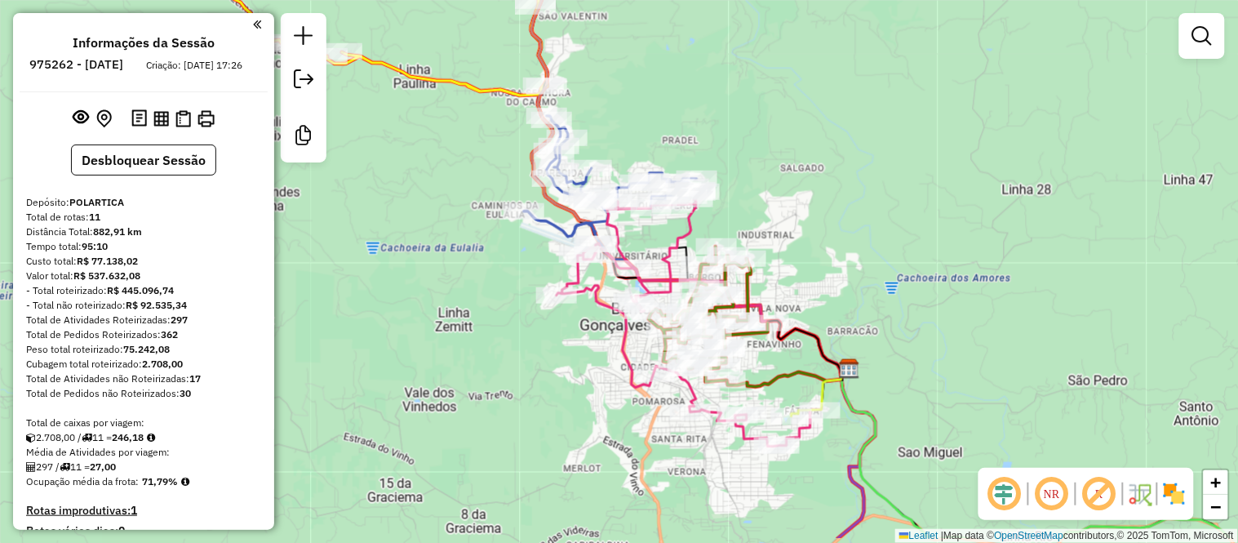
drag, startPoint x: 896, startPoint y: 257, endPoint x: 883, endPoint y: 198, distance: 61.0
click at [883, 198] on div "Janela de atendimento Grade de atendimento Capacidade Transportadoras Veículos …" at bounding box center [619, 271] width 1238 height 543
select select "**********"
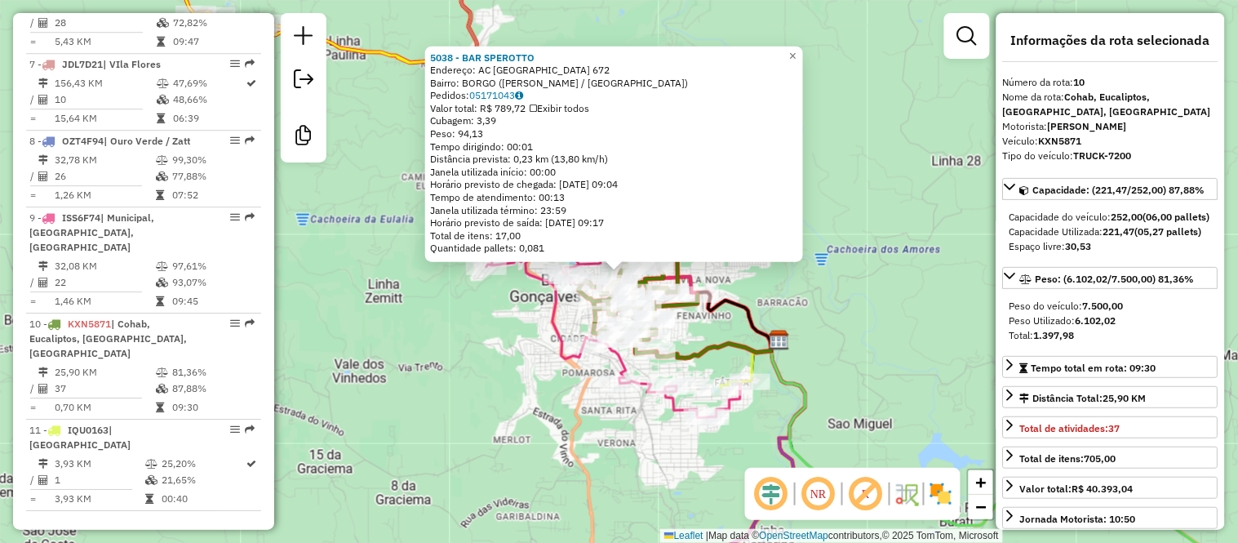
scroll to position [1435, 0]
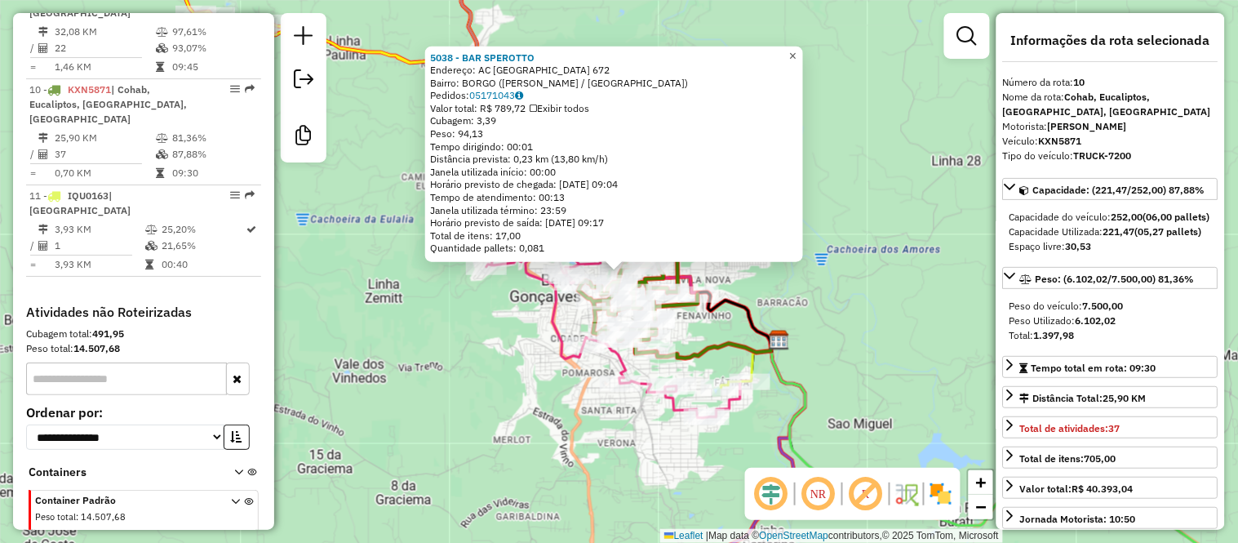
click at [797, 51] on span "×" at bounding box center [792, 55] width 7 height 14
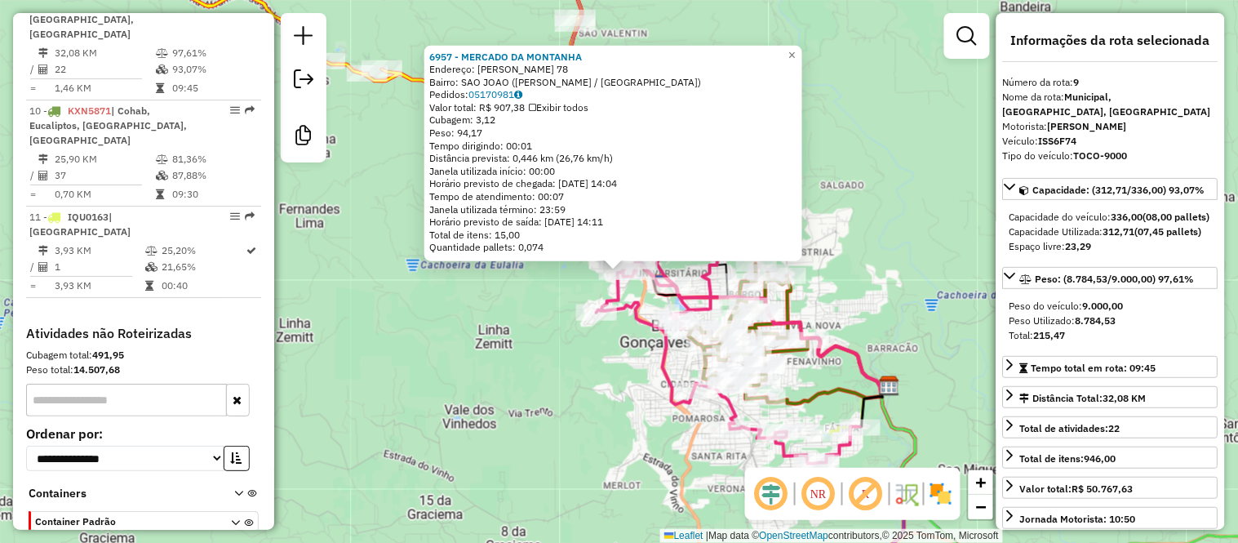
scroll to position [1408, 0]
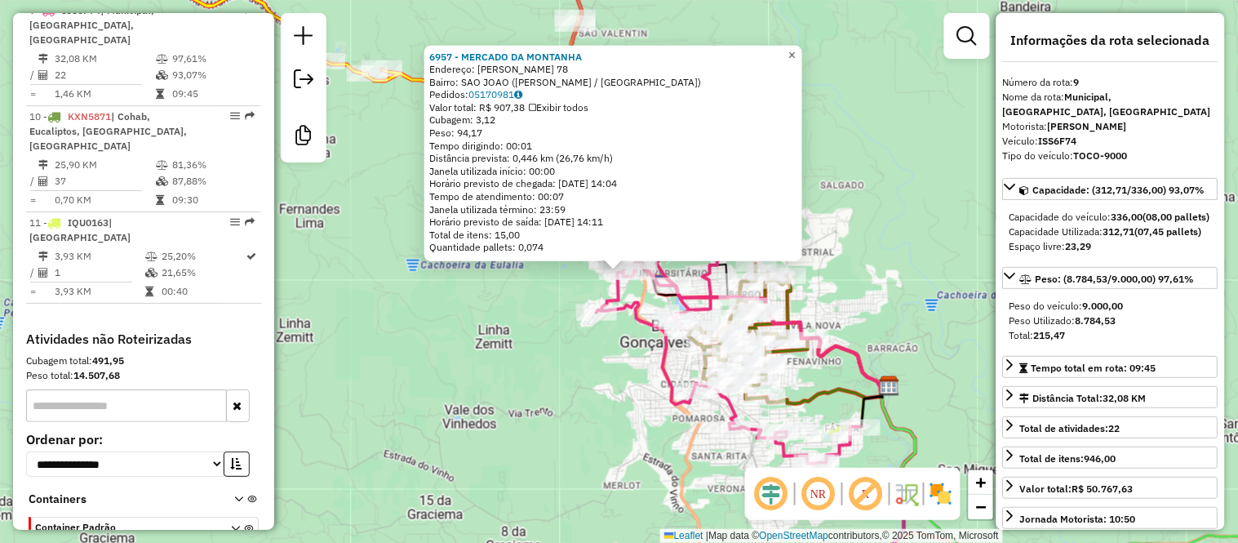
click at [803, 57] on link "×" at bounding box center [793, 55] width 20 height 20
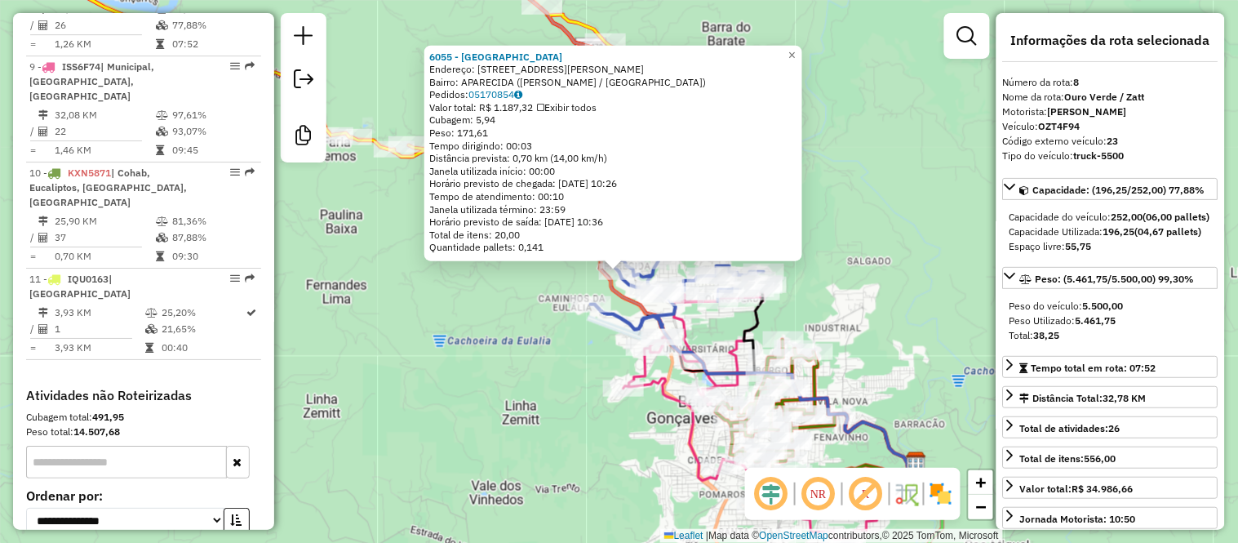
scroll to position [1332, 0]
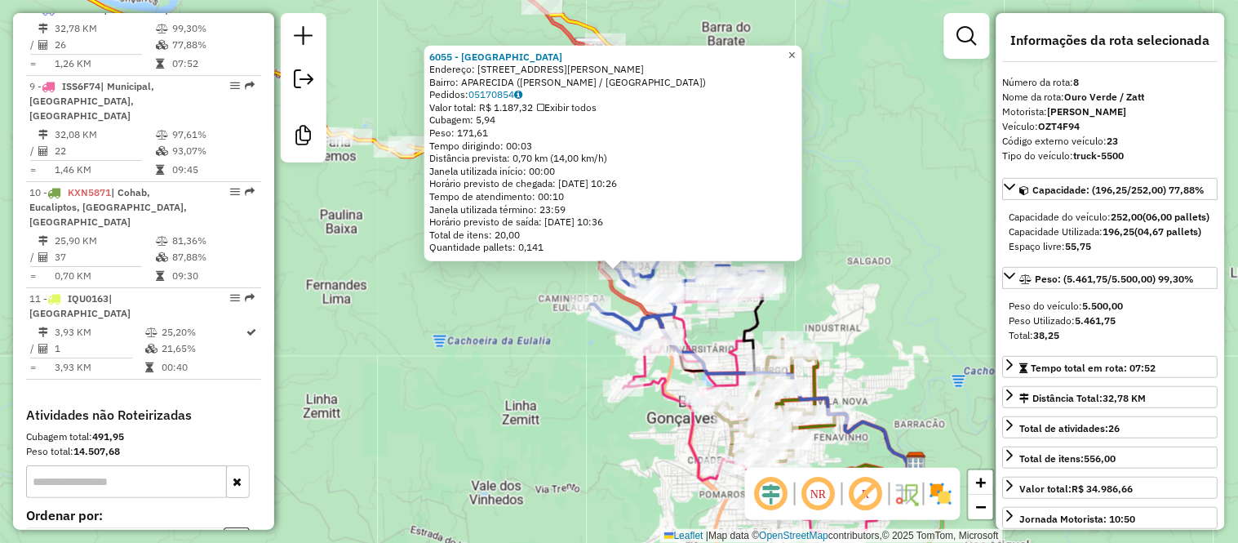
click at [803, 57] on link "×" at bounding box center [793, 55] width 20 height 20
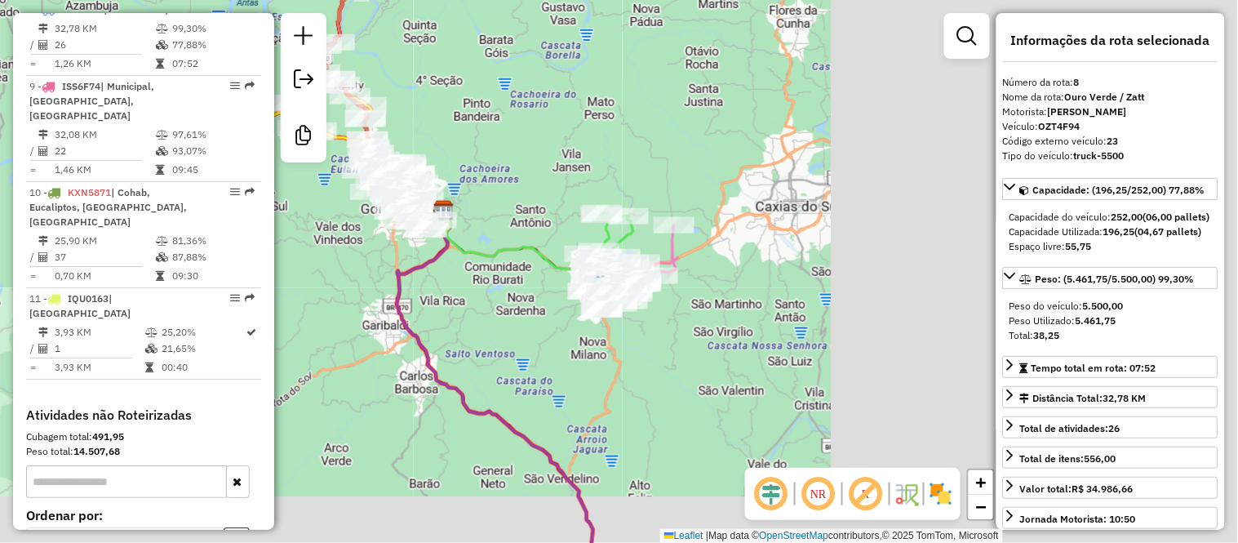
drag, startPoint x: 910, startPoint y: 208, endPoint x: 490, endPoint y: 163, distance: 422.8
click at [490, 163] on div "Janela de atendimento Grade de atendimento Capacidade Transportadoras Veículos …" at bounding box center [619, 271] width 1238 height 543
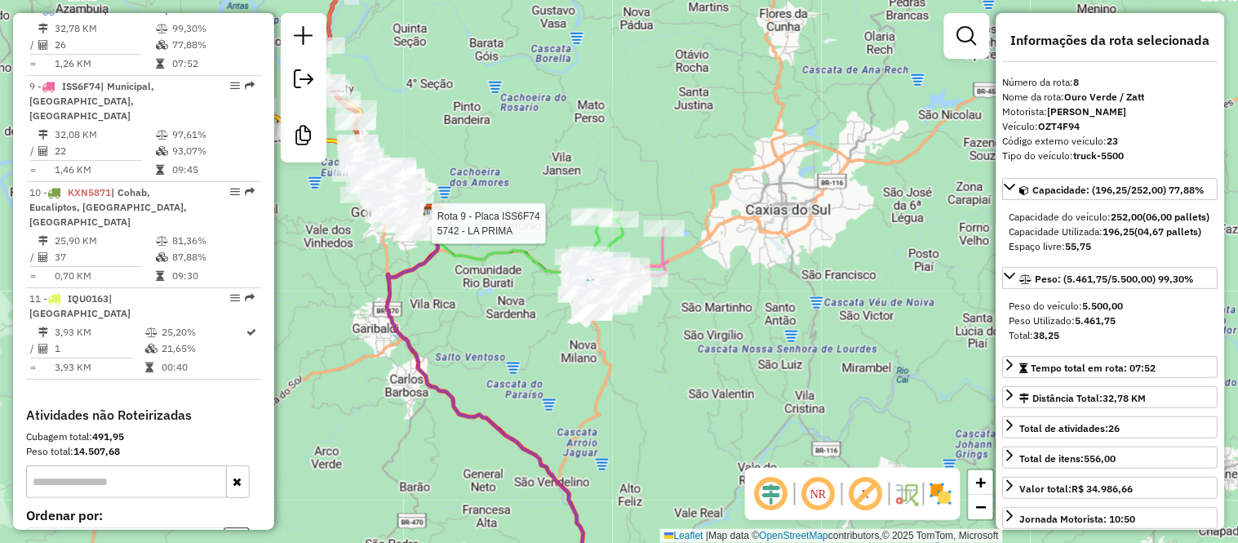
drag, startPoint x: 633, startPoint y: 162, endPoint x: 528, endPoint y: 100, distance: 121.1
click at [528, 100] on div "Rota 9 - Placa ISS6F74 5742 - LA PRIMA Janela de atendimento Grade de atendimen…" at bounding box center [619, 271] width 1238 height 543
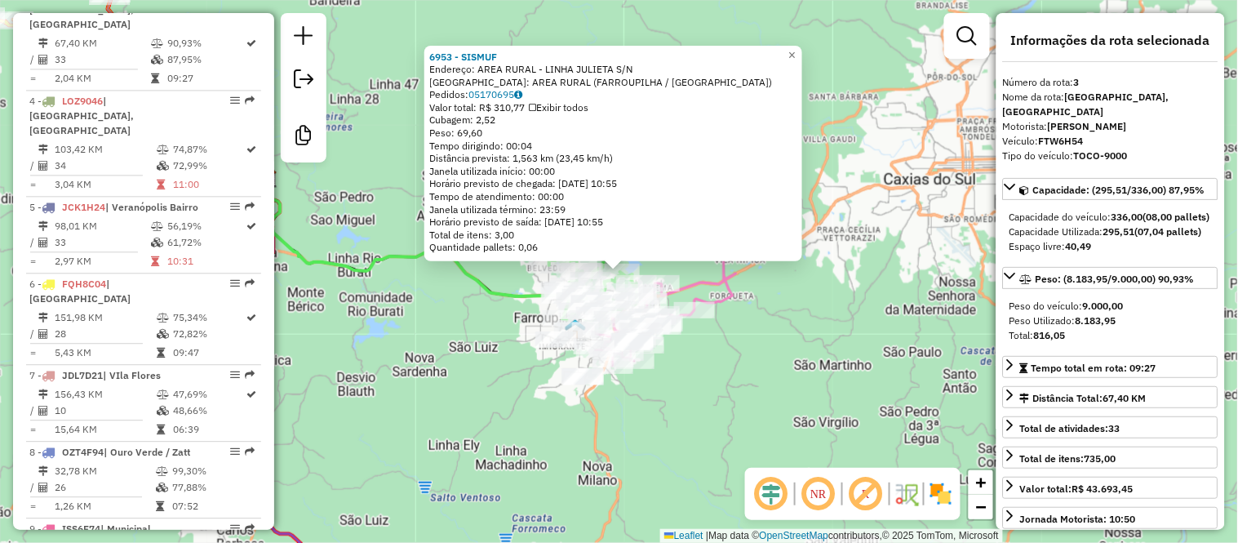
scroll to position [890, 0]
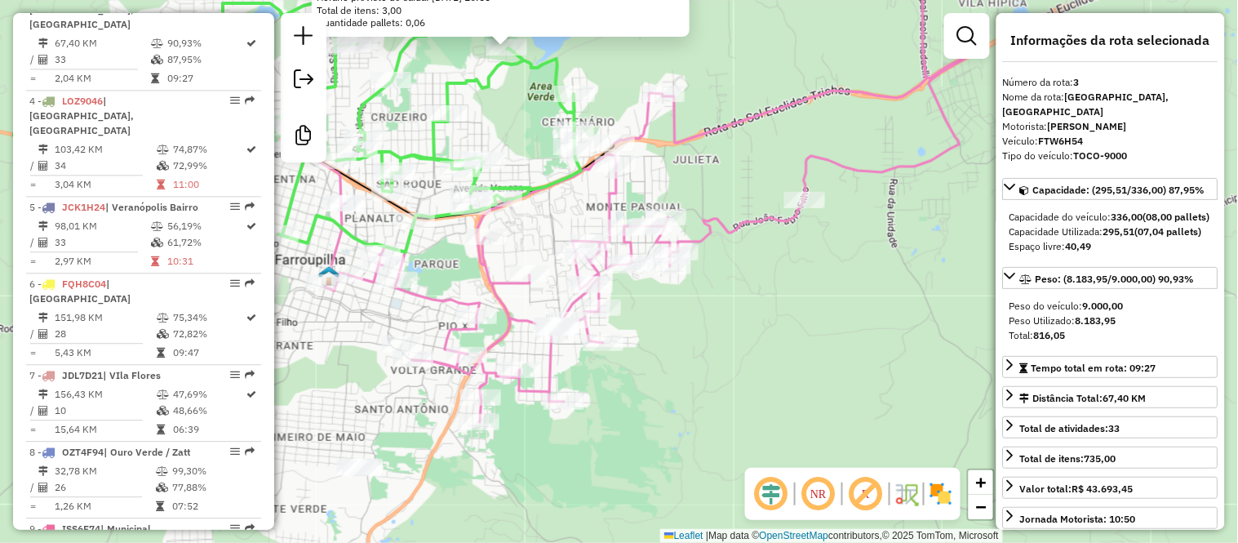
drag, startPoint x: 580, startPoint y: 336, endPoint x: 717, endPoint y: 290, distance: 143.8
click at [717, 290] on div "6953 - SISMUF Endereço: AREA RURAL - LINHA JULIETA S/N Bairro: AREA RURAL (FARR…" at bounding box center [619, 271] width 1238 height 543
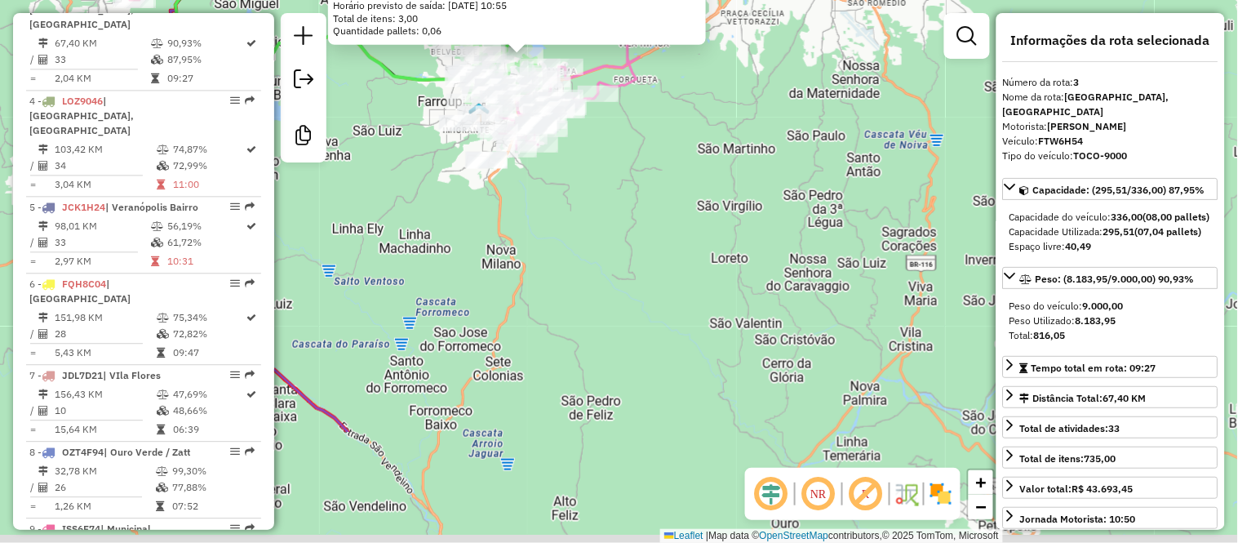
drag, startPoint x: 659, startPoint y: 417, endPoint x: 598, endPoint y: 189, distance: 236.4
click at [598, 194] on div "6953 - SISMUF Endereço: AREA RURAL - LINHA JULIETA S/N Bairro: AREA RURAL (FARR…" at bounding box center [619, 271] width 1238 height 543
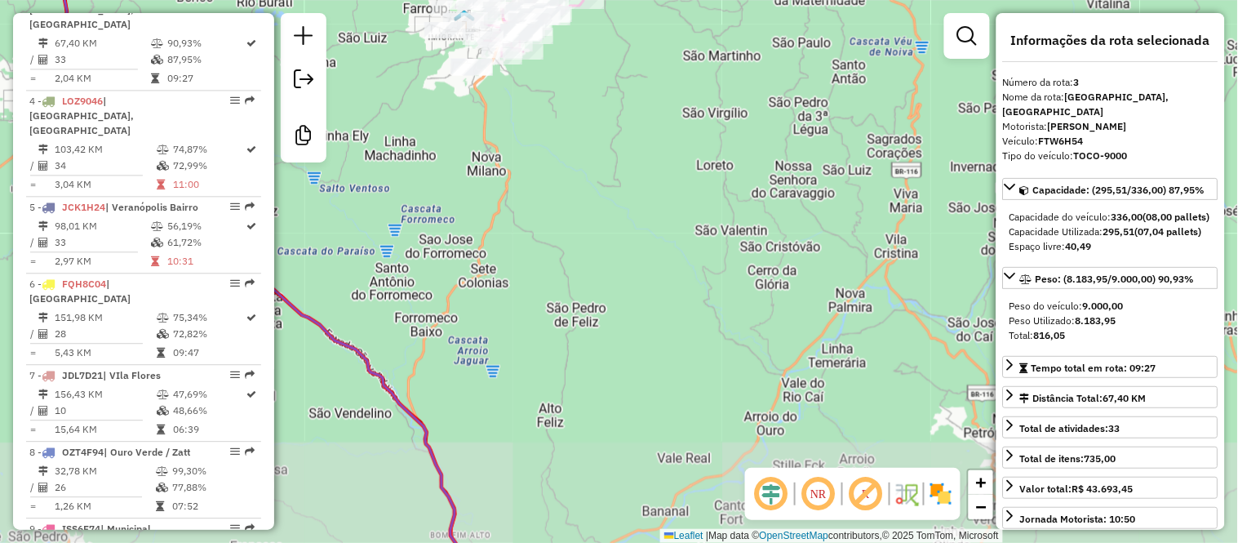
drag, startPoint x: 649, startPoint y: 318, endPoint x: 656, endPoint y: 143, distance: 175.6
click at [655, 158] on div "6953 - SISMUF Endereço: AREA RURAL - LINHA JULIETA S/N Bairro: AREA RURAL (FARR…" at bounding box center [619, 271] width 1238 height 543
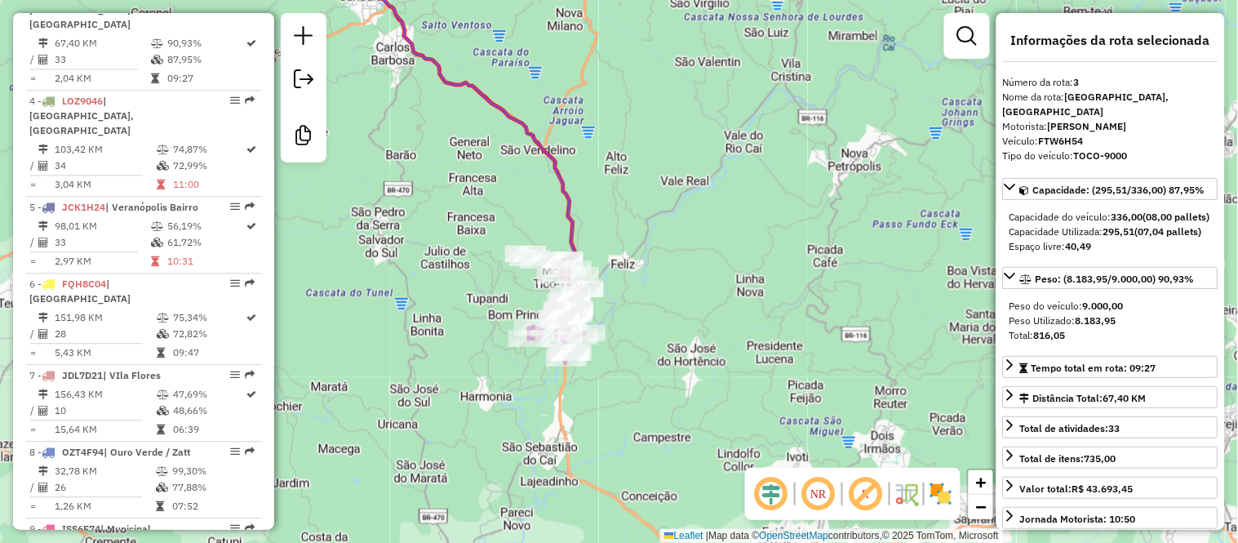
drag, startPoint x: 650, startPoint y: 253, endPoint x: 645, endPoint y: 191, distance: 62.2
click at [668, 174] on div "6953 - SISMUF Endereço: AREA RURAL - LINHA JULIETA S/N Bairro: AREA RURAL (FARR…" at bounding box center [619, 271] width 1238 height 543
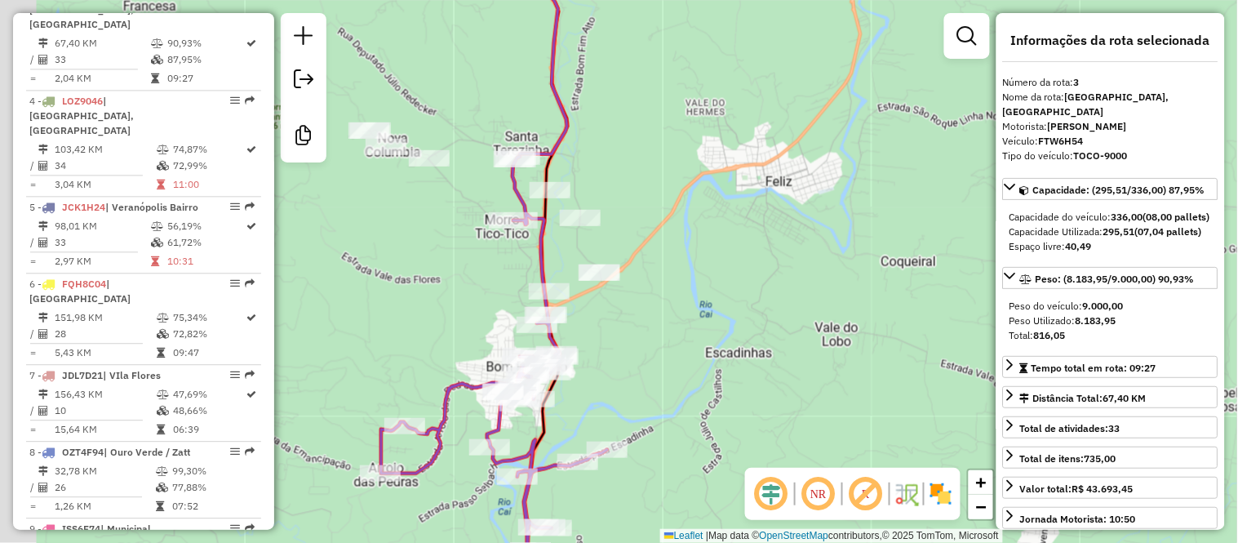
drag, startPoint x: 611, startPoint y: 251, endPoint x: 661, endPoint y: 193, distance: 77.0
click at [661, 193] on div "6953 - SISMUF Endereço: AREA RURAL - LINHA JULIETA S/N Bairro: AREA RURAL (FARR…" at bounding box center [619, 271] width 1238 height 543
